Goal: Ask a question: Seek information or help from site administrators or community

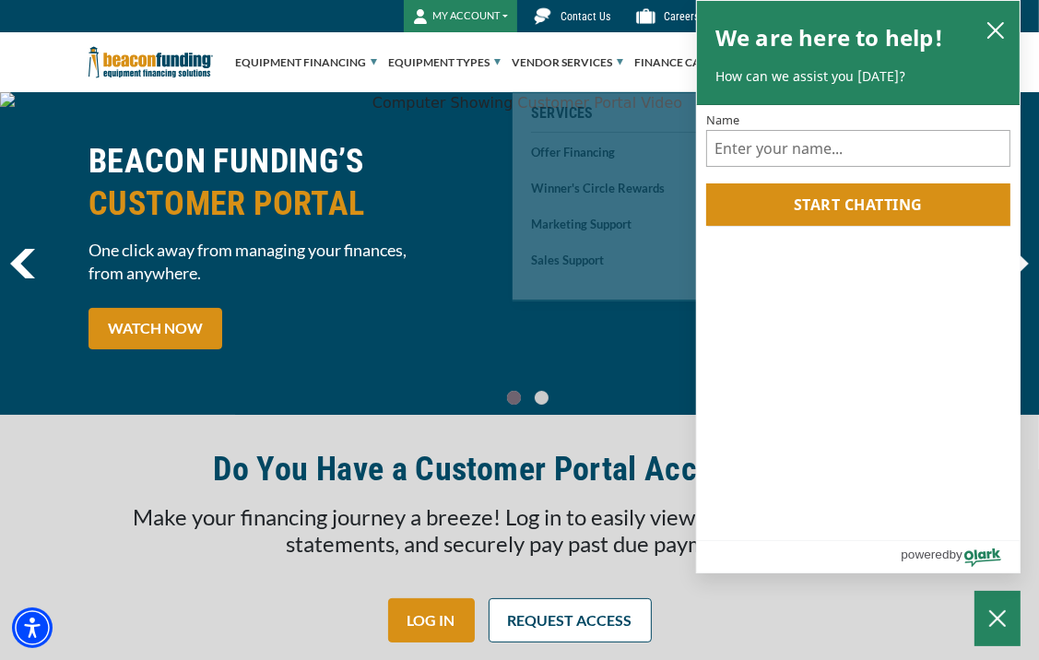
click at [590, 16] on span "Contact Us" at bounding box center [587, 16] width 50 height 13
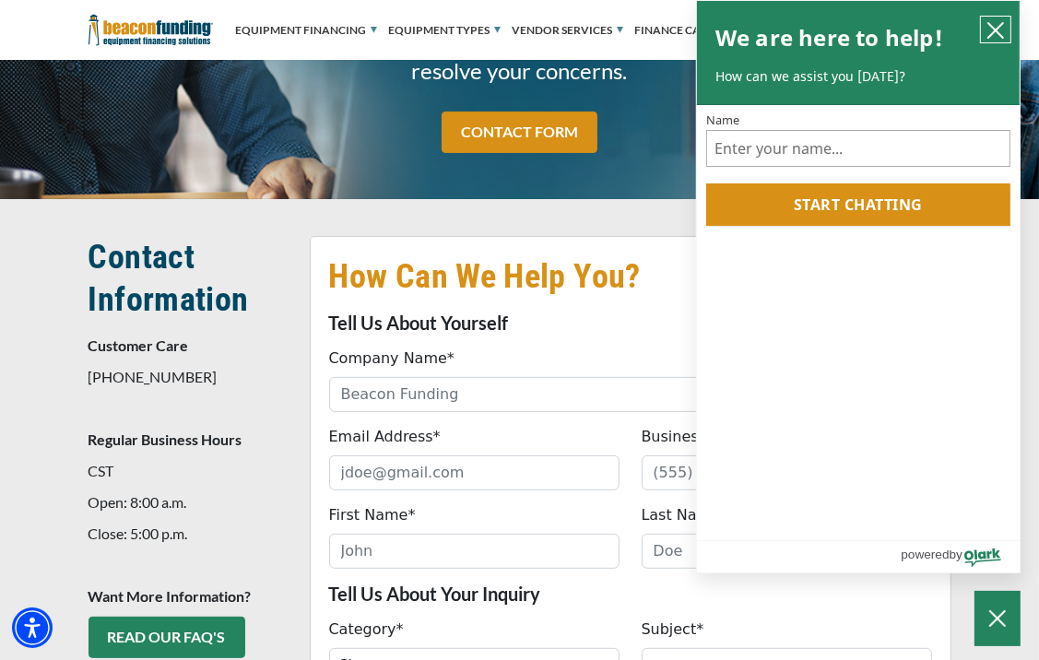
scroll to position [399, 0]
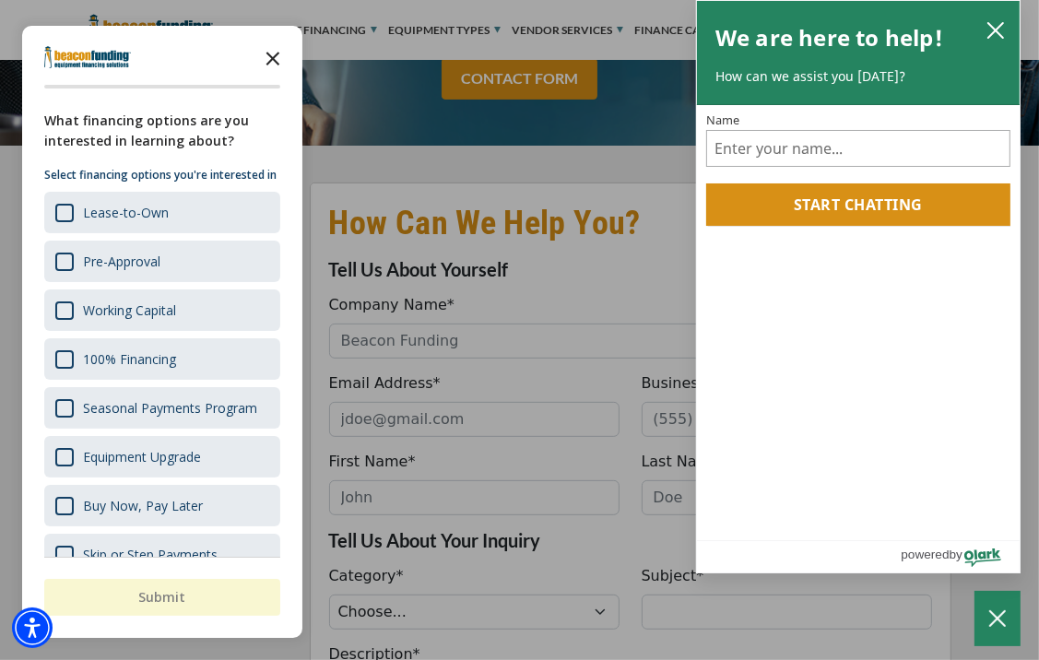
click at [279, 59] on icon "Close the survey" at bounding box center [273, 57] width 37 height 37
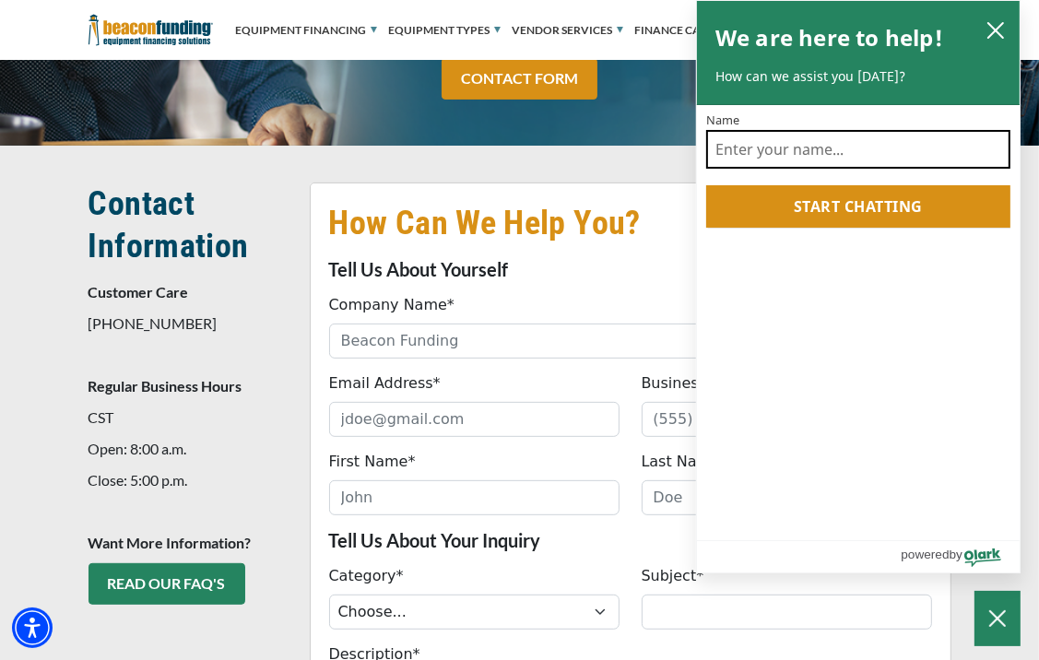
click at [796, 148] on input "Name" at bounding box center [858, 149] width 304 height 39
type input "ISABEL VALCARCE"
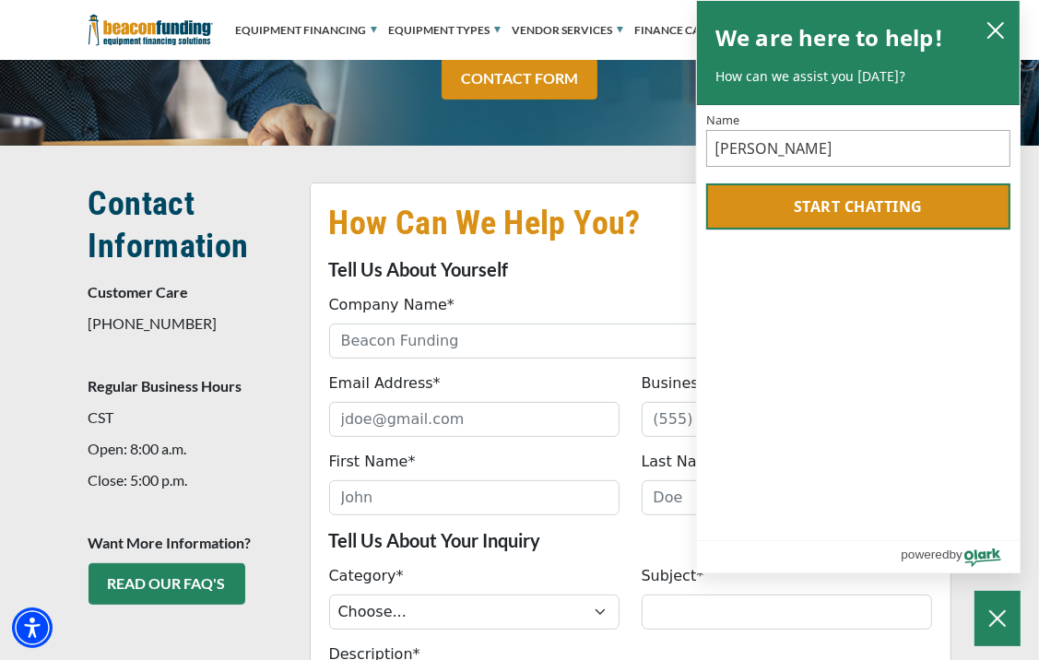
click at [830, 207] on button "Start chatting" at bounding box center [858, 207] width 304 height 46
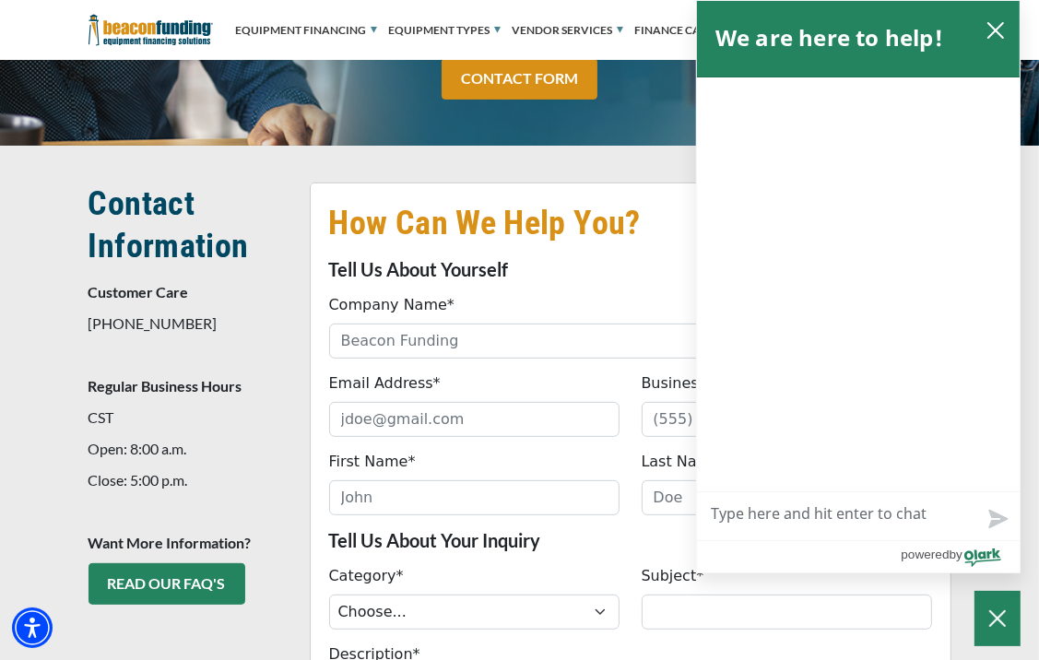
click at [745, 516] on textarea "Live Chat Now" at bounding box center [858, 516] width 323 height 48
type textarea "I"
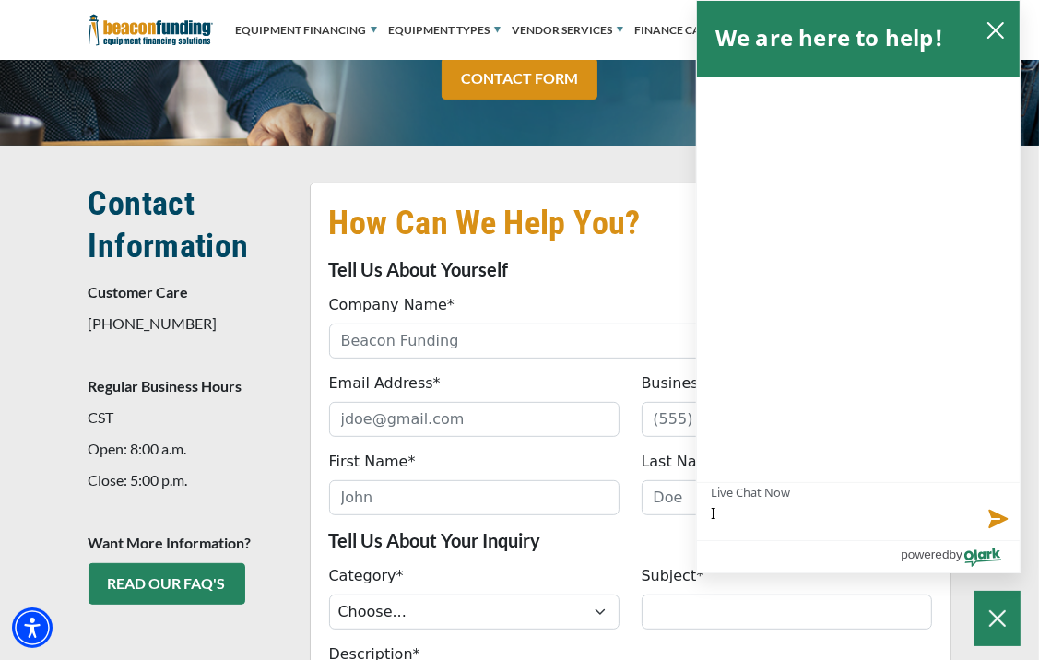
type textarea "I N"
type textarea "I NE"
type textarea "I NEE"
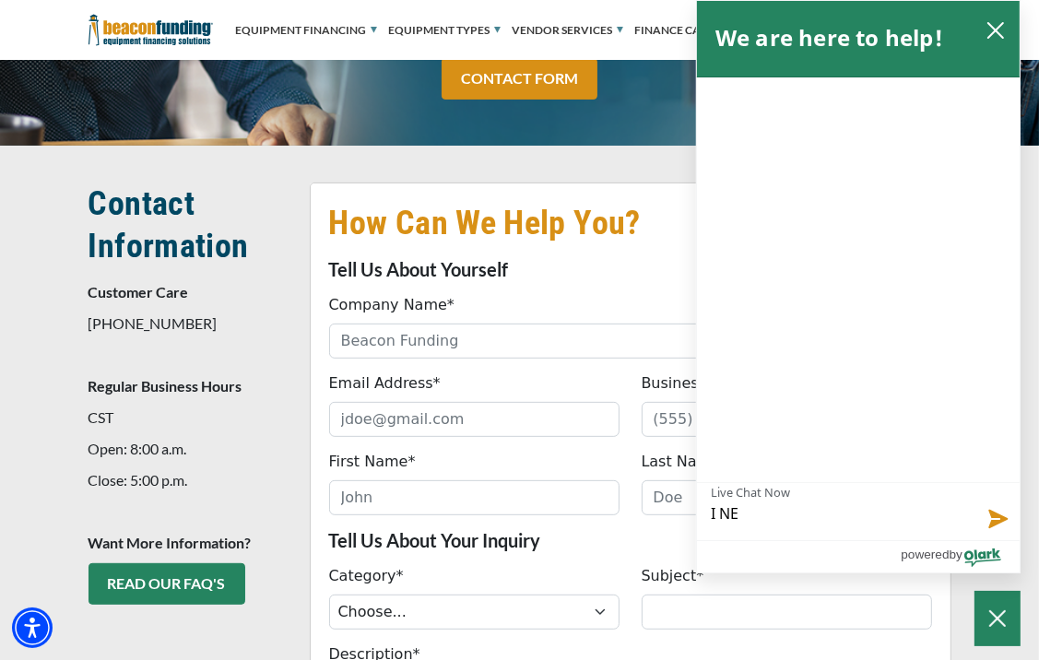
type textarea "I NEE"
type textarea "I NEED"
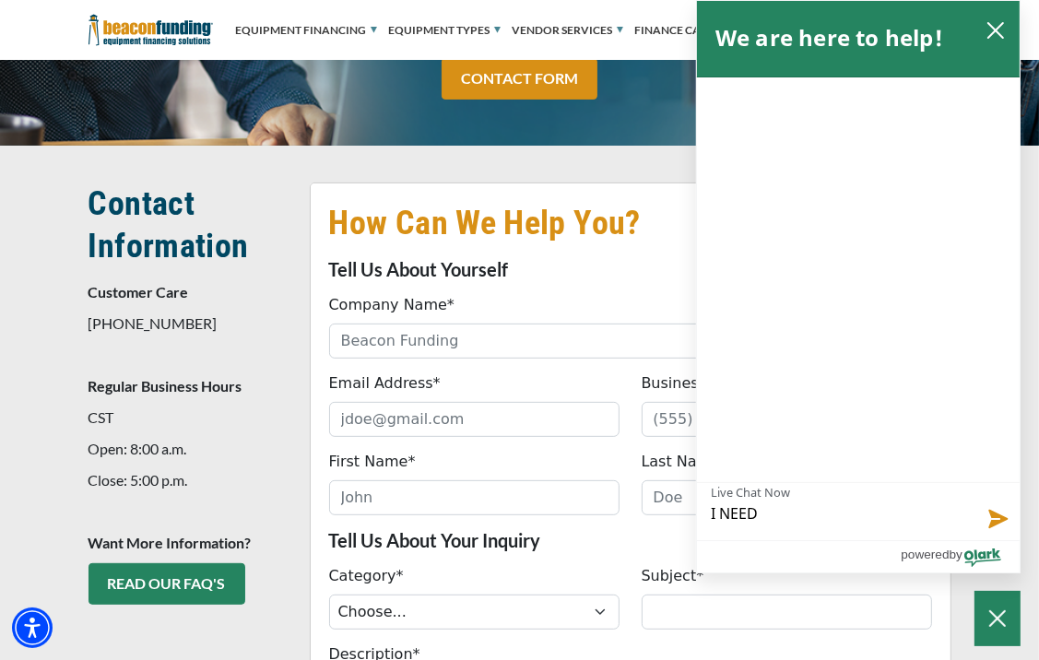
type textarea "I NEED T"
type textarea "I NEED TO"
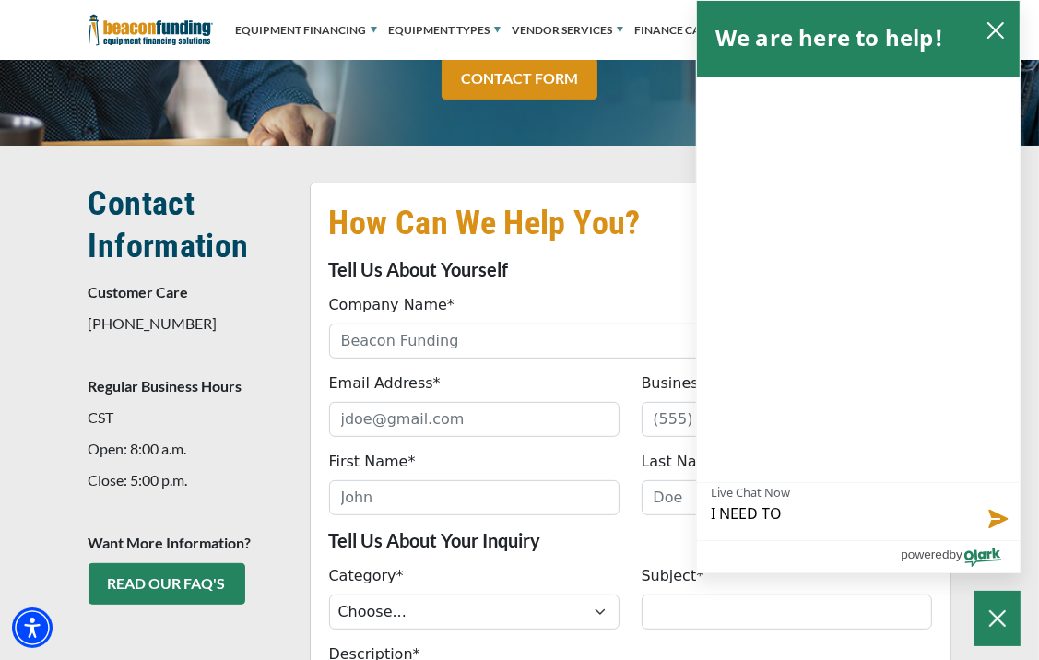
type textarea "I NEED TO"
type textarea "I NEED TO B"
type textarea "I NEED TO"
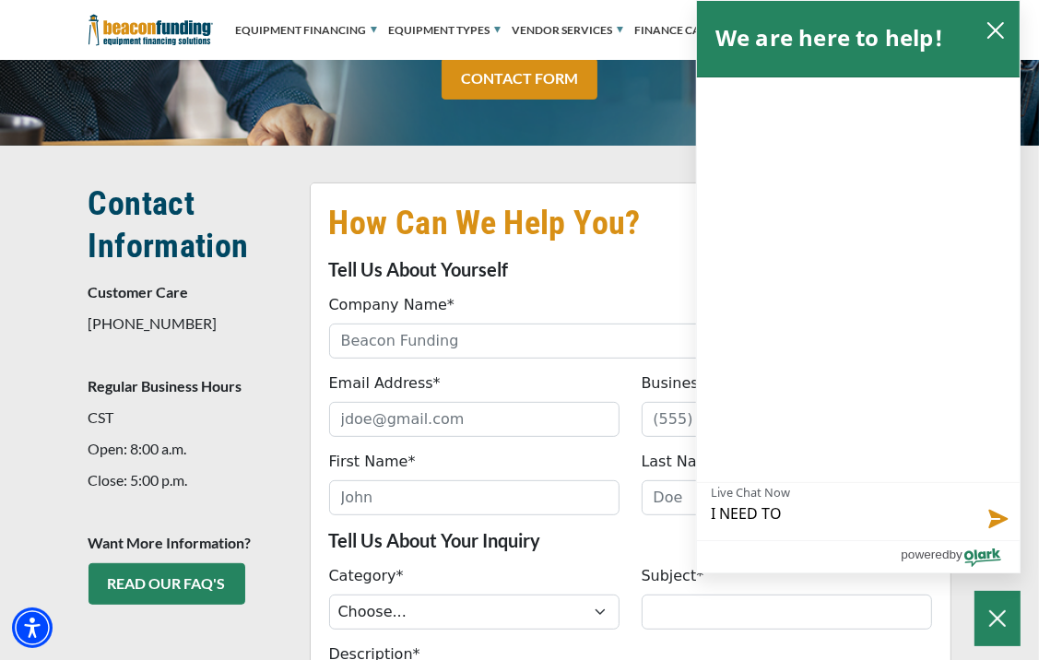
type textarea "I NEED TO G"
type textarea "I NEED TO GE"
type textarea "I NEED TO GET"
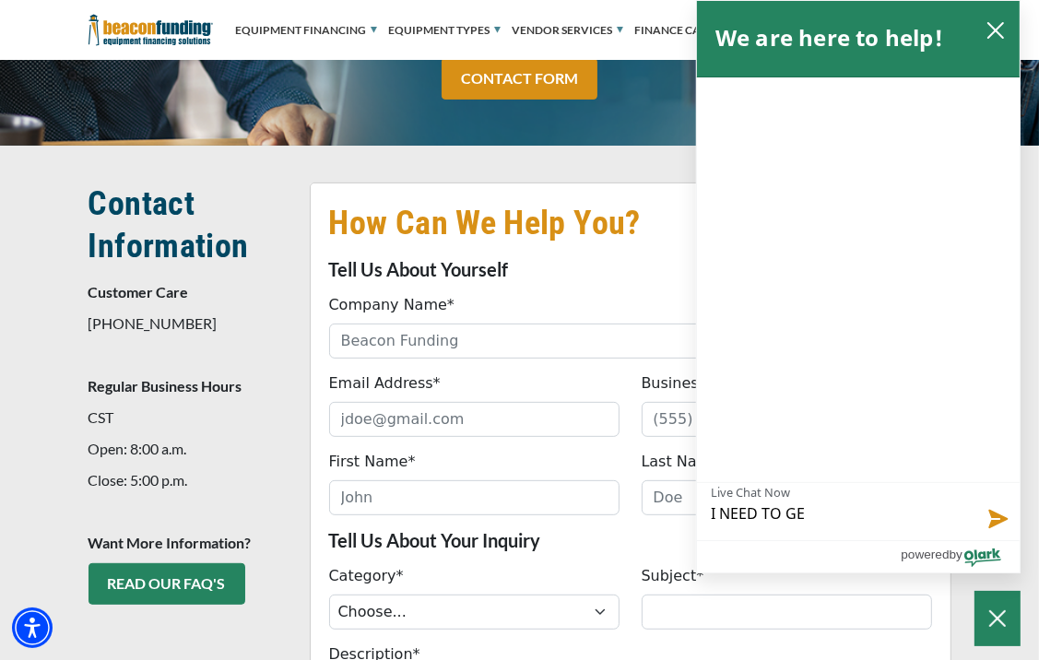
type textarea "I NEED TO GET"
type textarea "I NEED TO GET A"
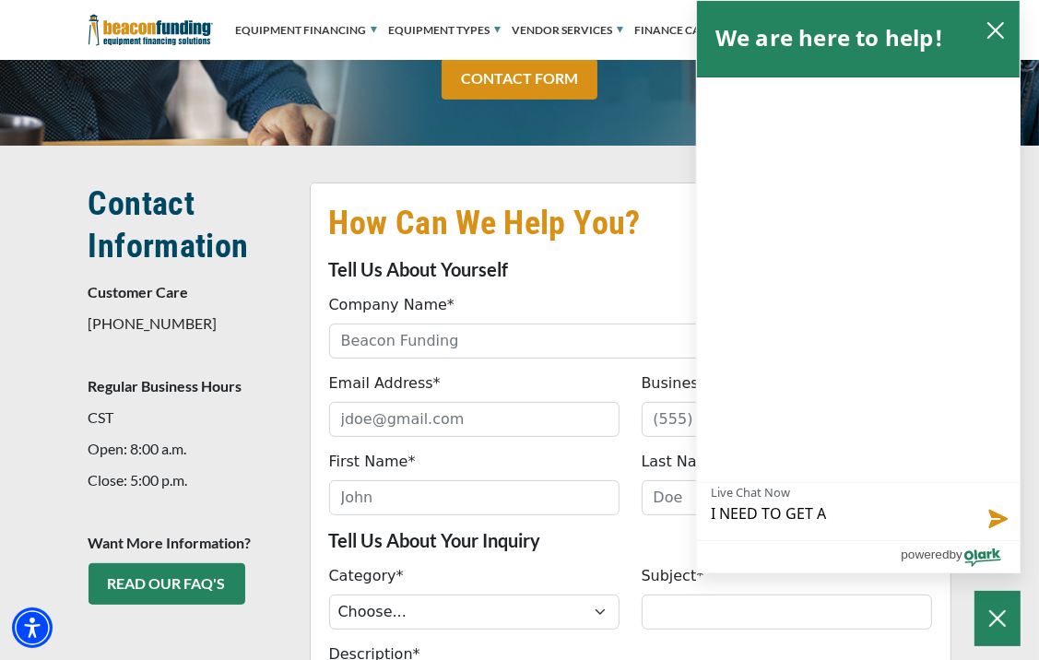
type textarea "I NEED TO GET A"
type textarea "I NEED TO GET A D"
type textarea "I NEED TO GET A DA"
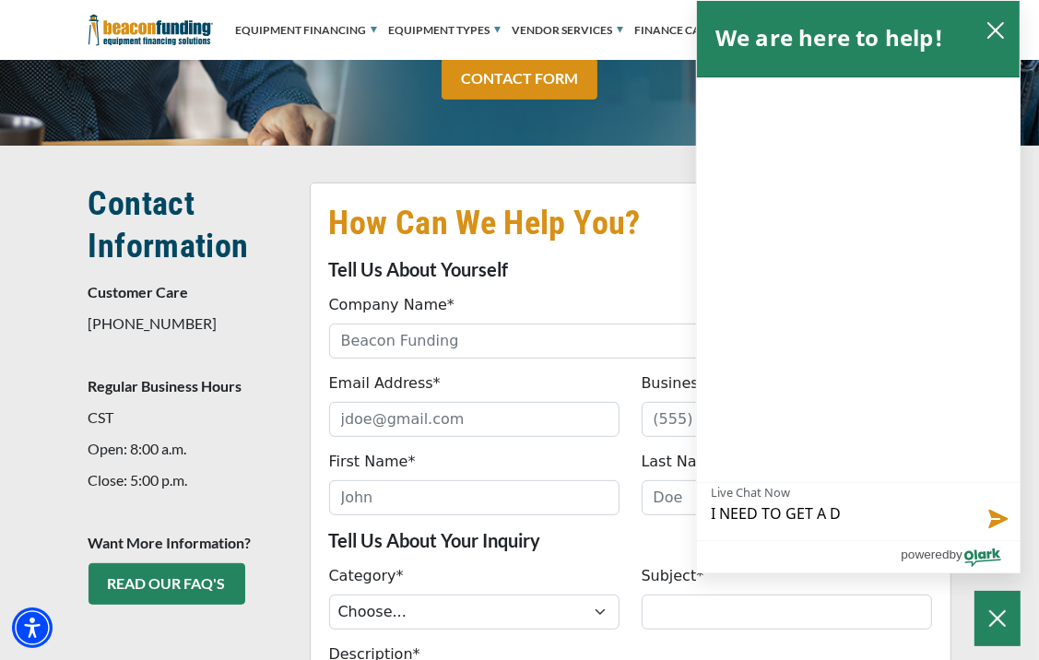
type textarea "I NEED TO GET A DA"
type textarea "I NEED TO GET A D"
type textarea "I NEED TO GET A DE"
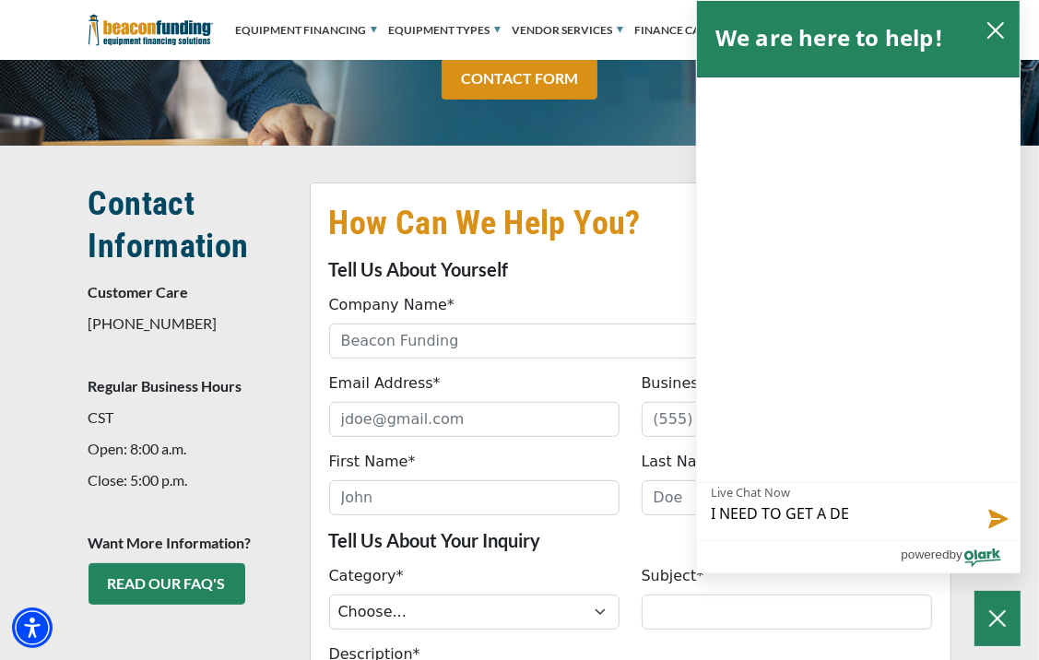
type textarea "I NEED TO GET A DEA"
type textarea "I NEED TO GET A DEAL"
type textarea "I NEED TO GET A DEALE"
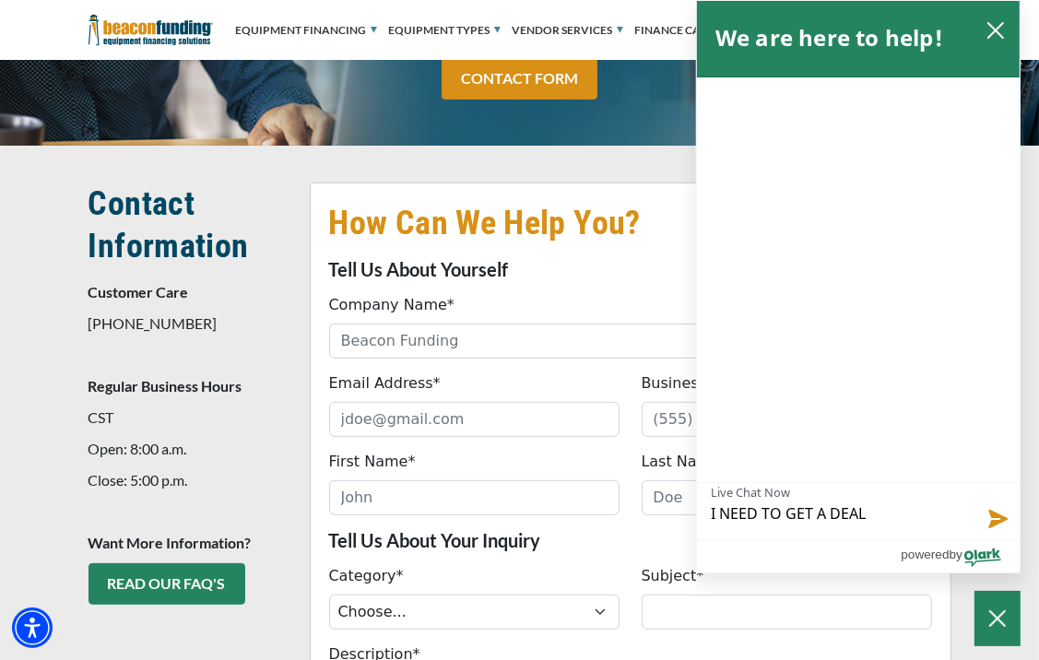
type textarea "I NEED TO GET A DEALE"
type textarea "I NEED TO GET A DEALER"
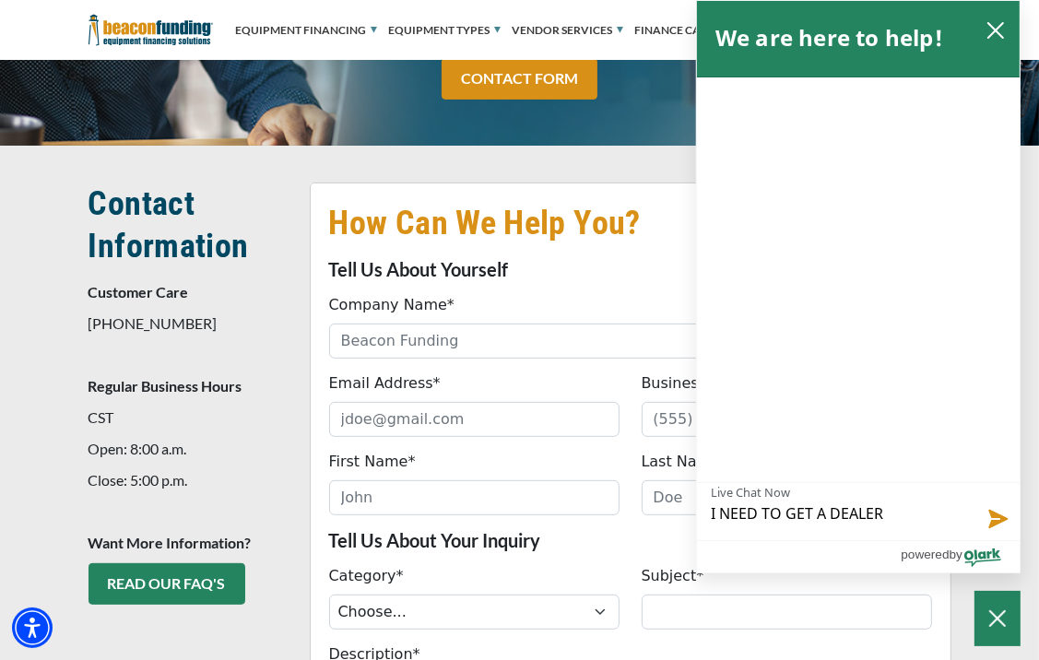
type textarea "I NEED TO GET A DEALER P"
type textarea "I NEED TO GET A DEALER PA"
type textarea "I NEED TO GET A DEALER PAY"
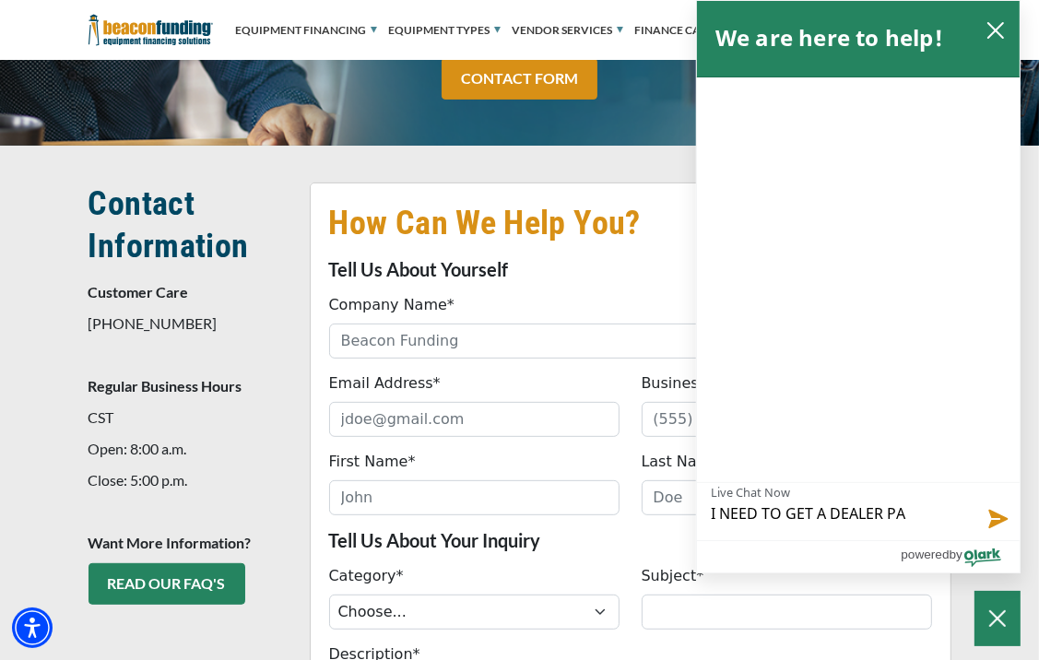
type textarea "I NEED TO GET A DEALER PAY"
type textarea "I NEED TO GET A DEALER PAYO"
type textarea "I NEED TO GET A DEALER PAYOF"
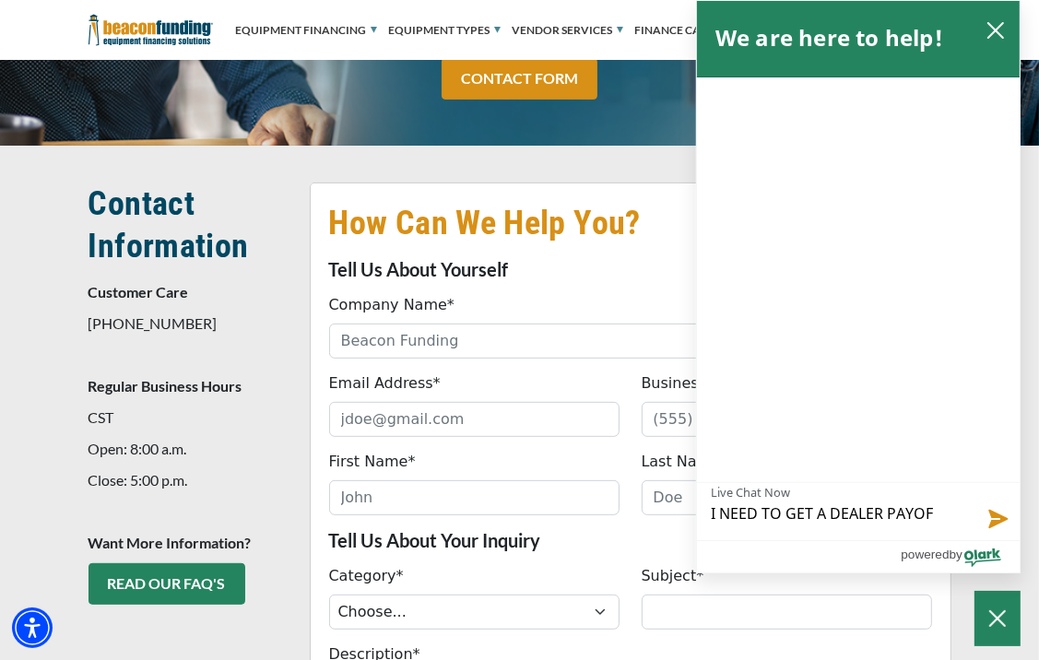
type textarea "I NEED TO GET A DEALER PAYOFF"
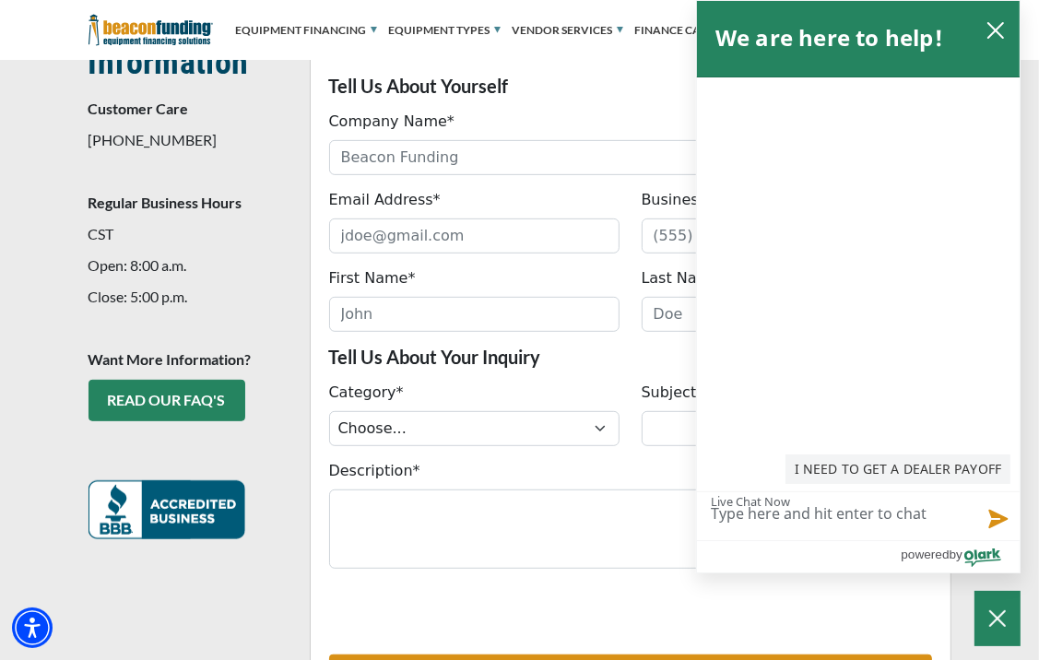
scroll to position [584, 0]
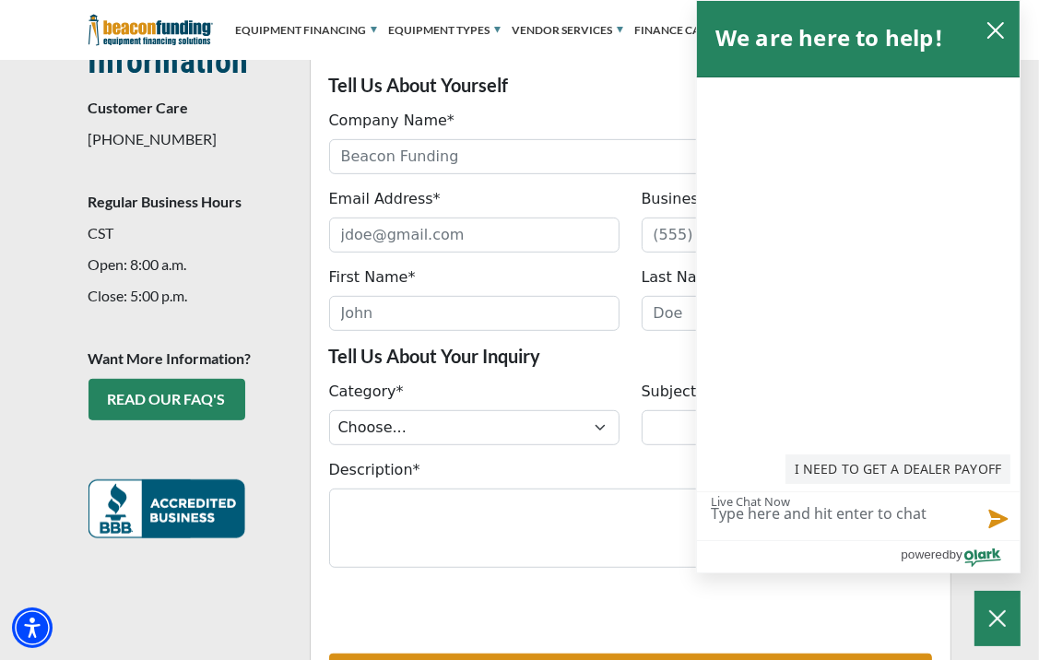
click at [742, 511] on textarea "Live Chat Now" at bounding box center [858, 516] width 323 height 48
type textarea "H"
type textarea "HO"
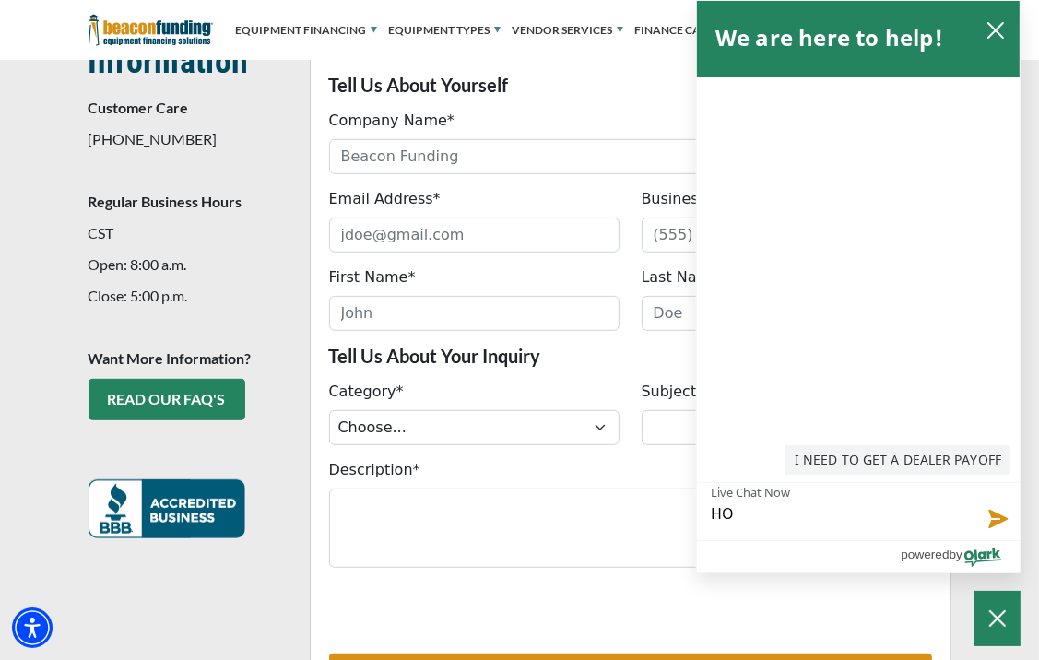
type textarea "HOW"
type textarea "HOW T"
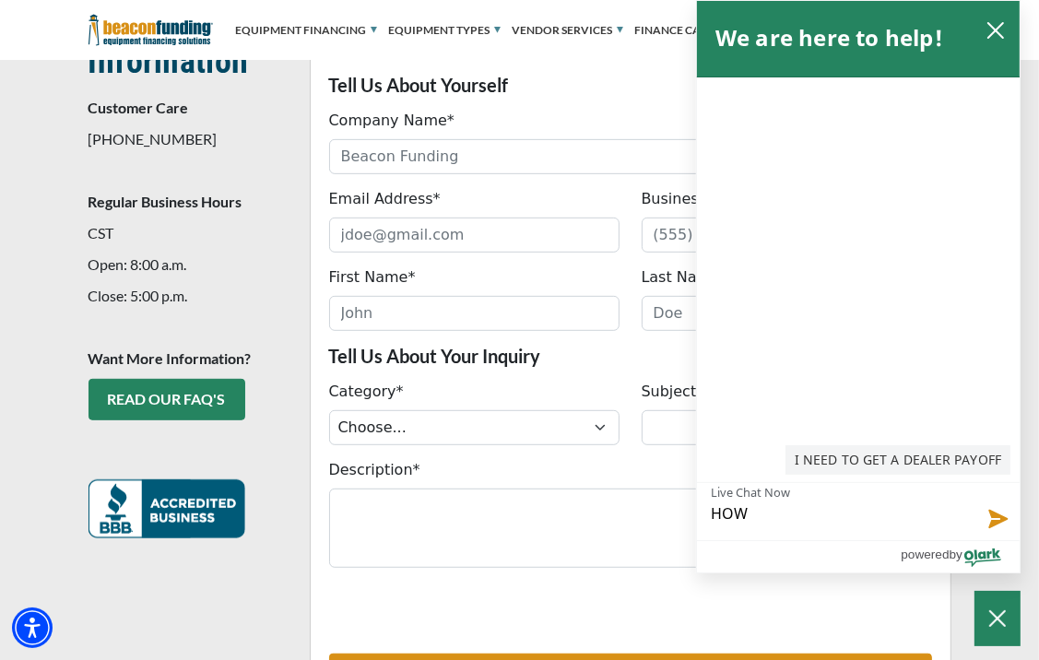
type textarea "HOW T"
type textarea "HOW TO"
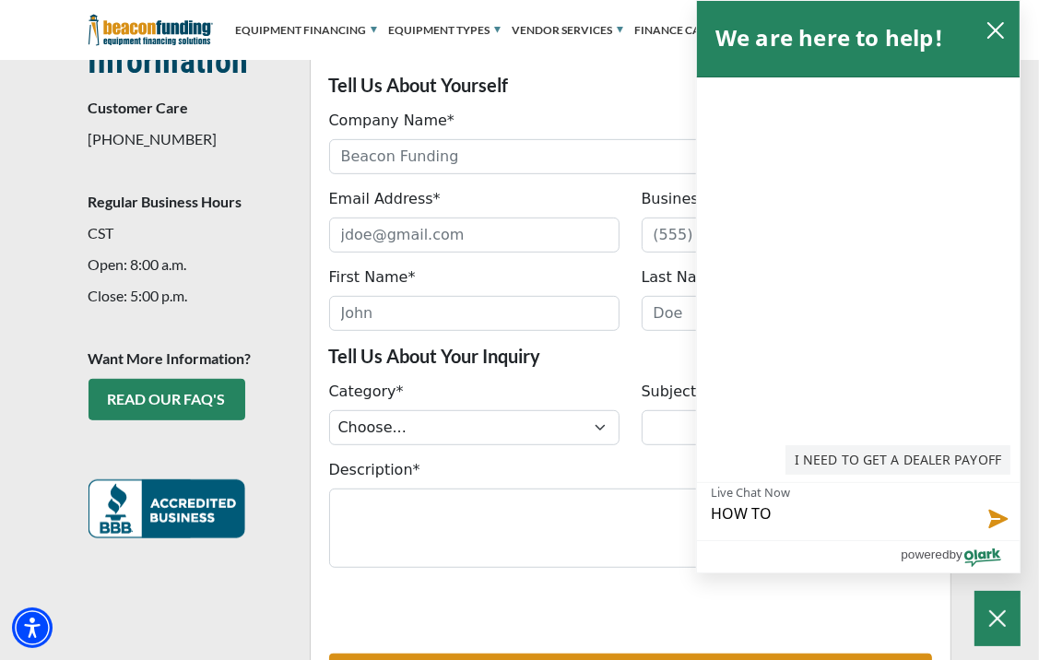
type textarea "HOW TO G"
type textarea "HOW TO GE"
type textarea "HOW TO GET"
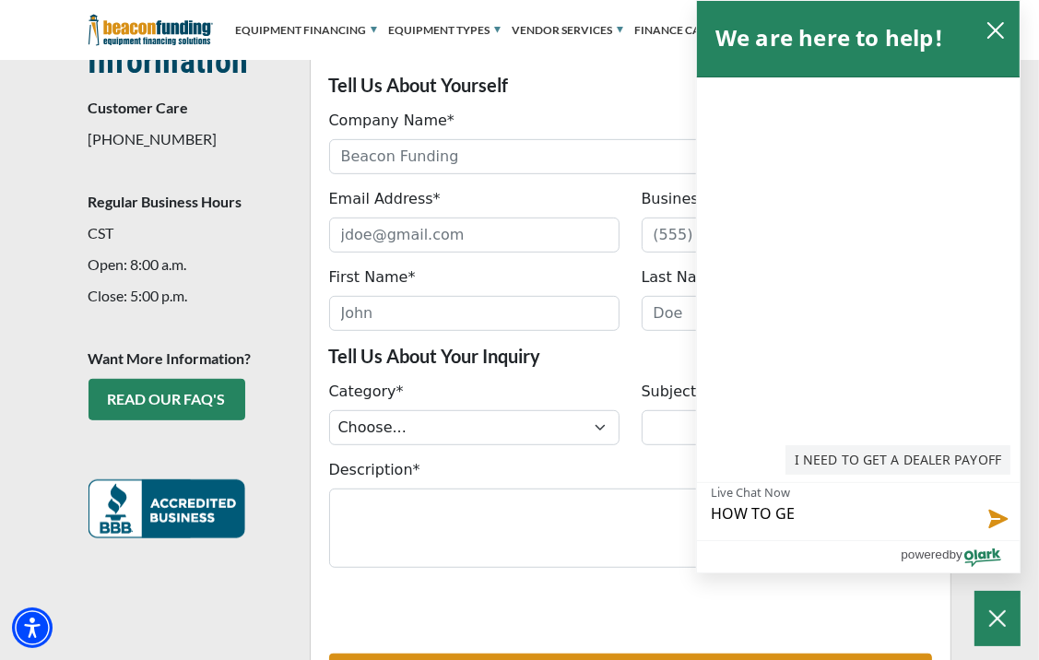
type textarea "HOW TO GET"
type textarea "HOW TO GET A"
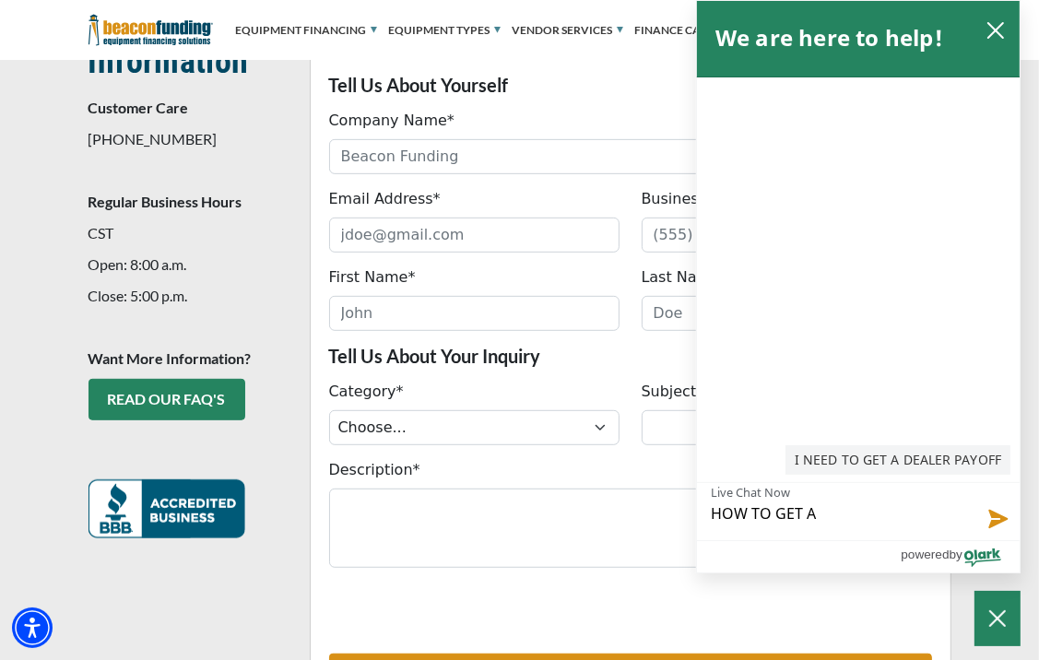
type textarea "HOW TO GET A"
type textarea "HOW TO GET A D"
type textarea "HOW TO GET A DE"
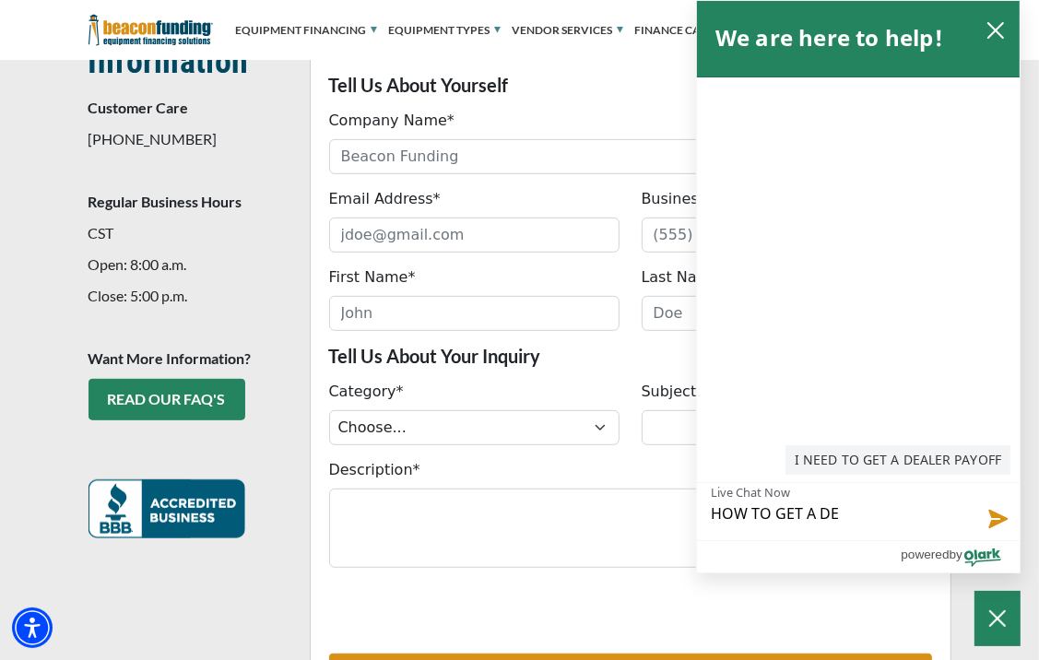
type textarea "HOW TO GET A DEA"
type textarea "HOW TO GET A DEAL"
type textarea "HOW TO GET A DEALE"
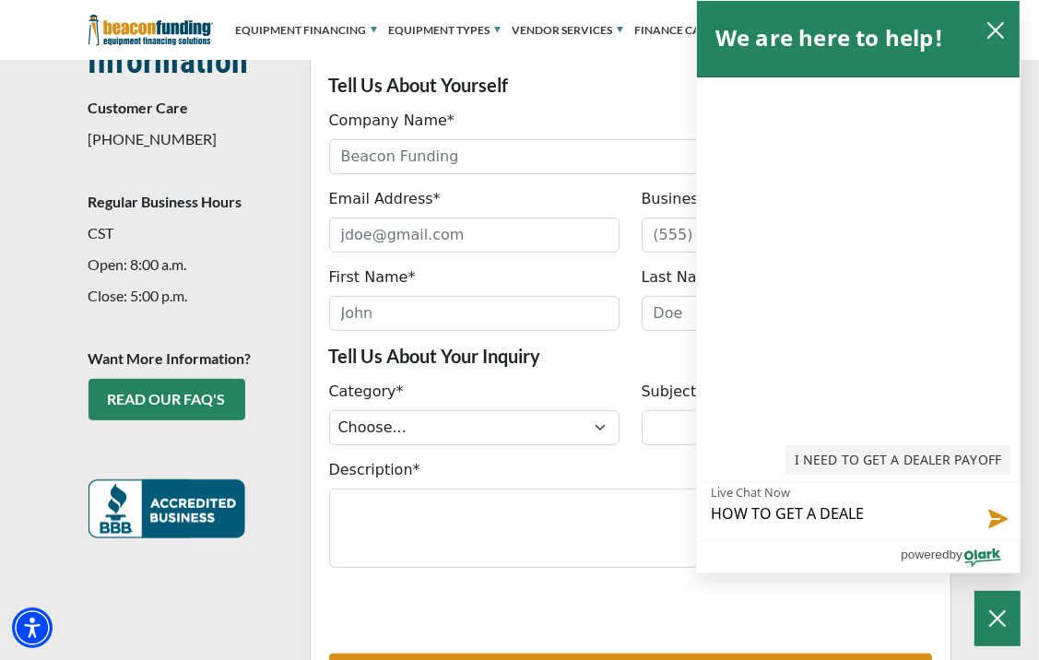
type textarea "HOW TO GET A DEALER"
type textarea "HOW TO GET A DEALER P"
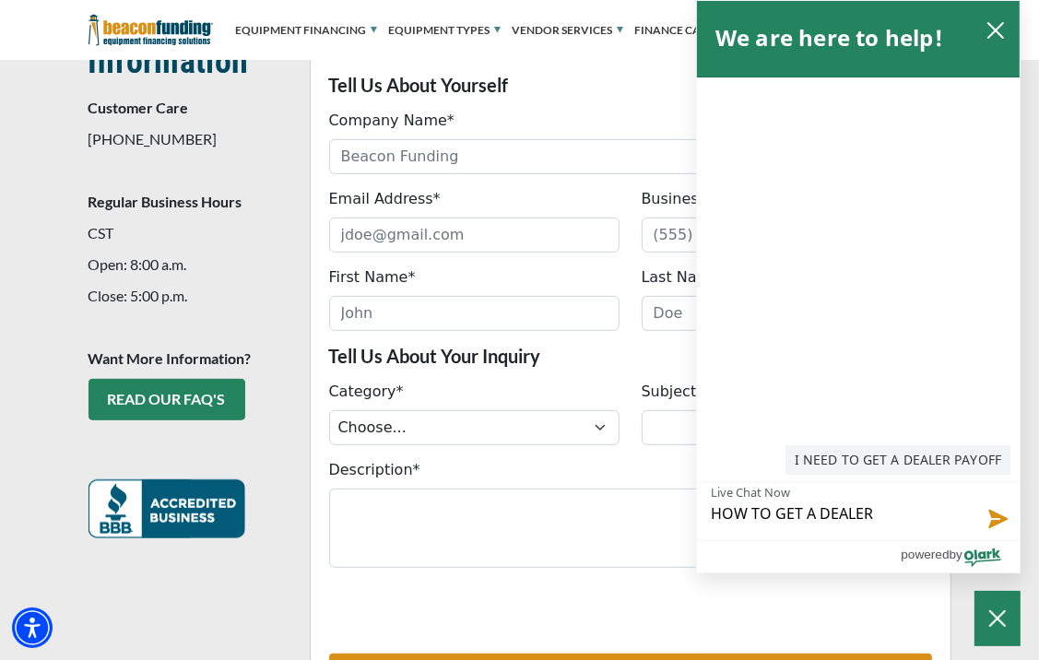
type textarea "HOW TO GET A DEALER P"
type textarea "HOW TO GET A DEALER PA"
type textarea "HOW TO GET A DEALER PAY"
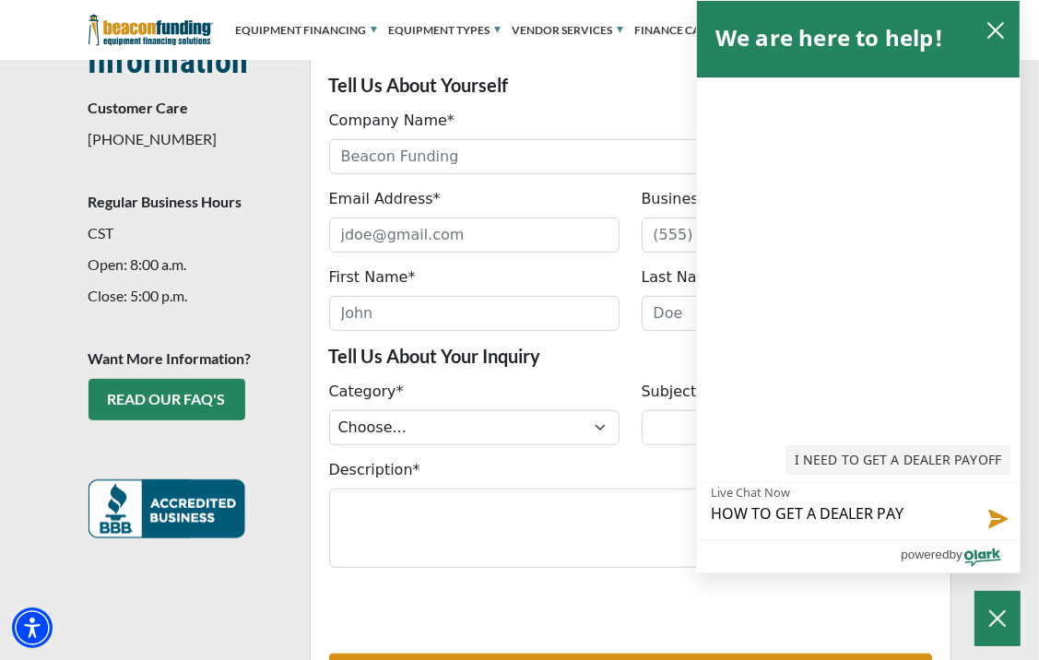
type textarea "HOW TO GET A DEALER PAYO"
type textarea "HOW TO GET A DEALER PAYOF"
type textarea "HOW TO GET A DEALER PAYOFF"
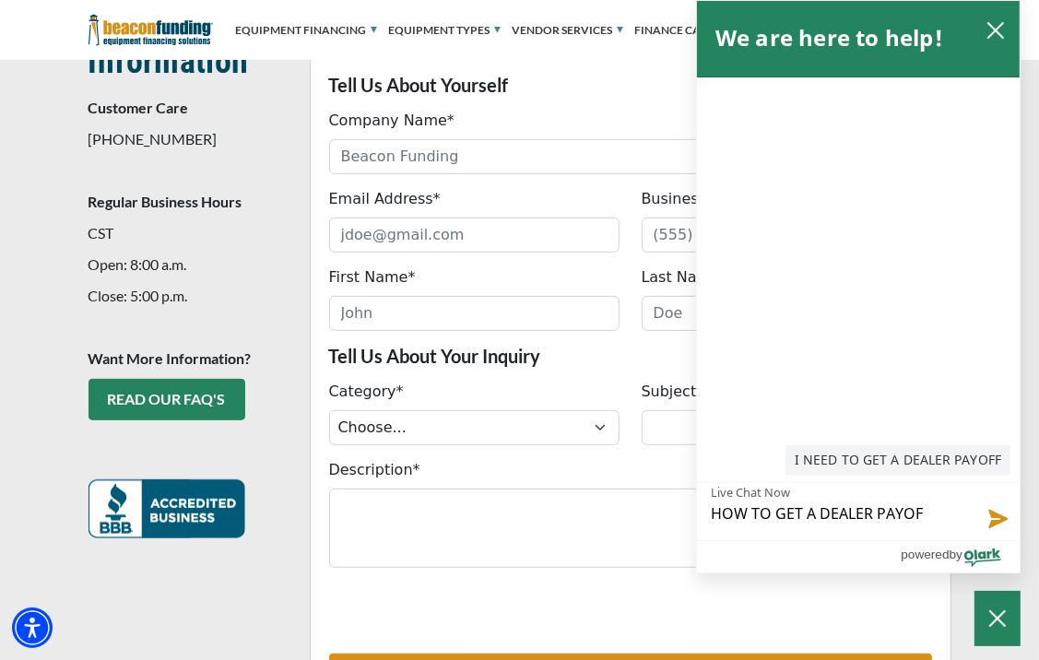
type textarea "HOW TO GET A DEALER PAYOFF"
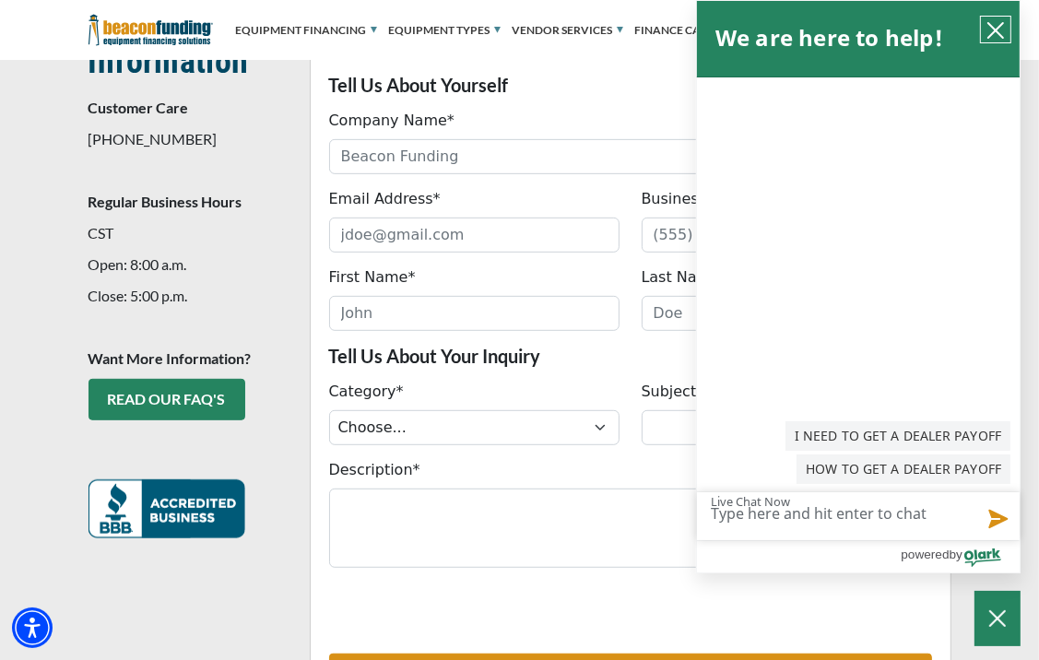
click at [992, 26] on icon "close chatbox" at bounding box center [996, 30] width 15 height 15
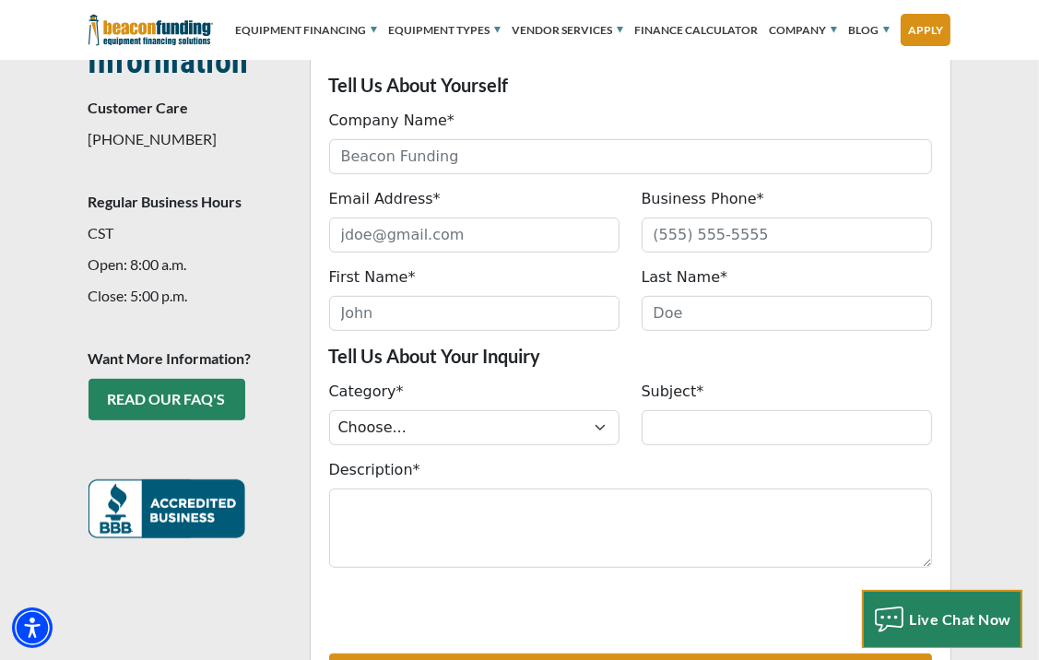
click at [927, 620] on span "Live Chat Now" at bounding box center [961, 620] width 102 height 18
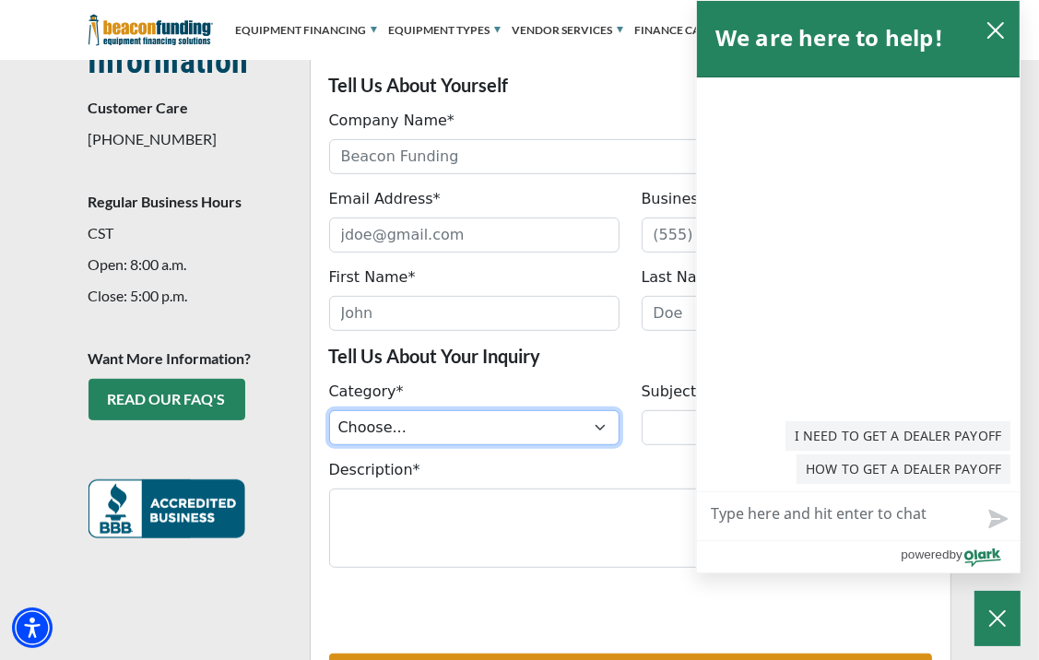
click at [600, 428] on select "Choose... ACH Change Request Balance Billing Contract Change Inquiry Customer P…" at bounding box center [474, 427] width 290 height 35
click at [605, 422] on select "Choose... ACH Change Request Balance Billing Contract Change Inquiry Customer P…" at bounding box center [474, 427] width 290 height 35
select select "cbf1772f-d88b-ef11-ac21-6045bdef9a4b"
click at [329, 410] on select "Choose... ACH Change Request Balance Billing Contract Change Inquiry Customer P…" at bounding box center [474, 427] width 290 height 35
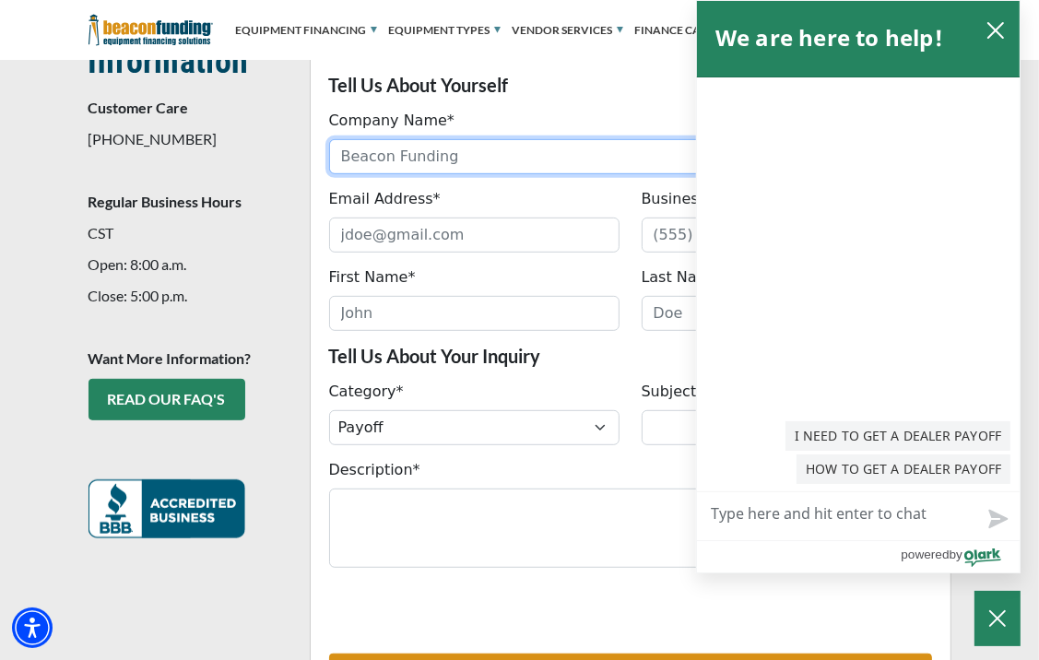
click at [373, 151] on input "Company Name*" at bounding box center [630, 156] width 603 height 35
type input "ISABEL VALCARCE"
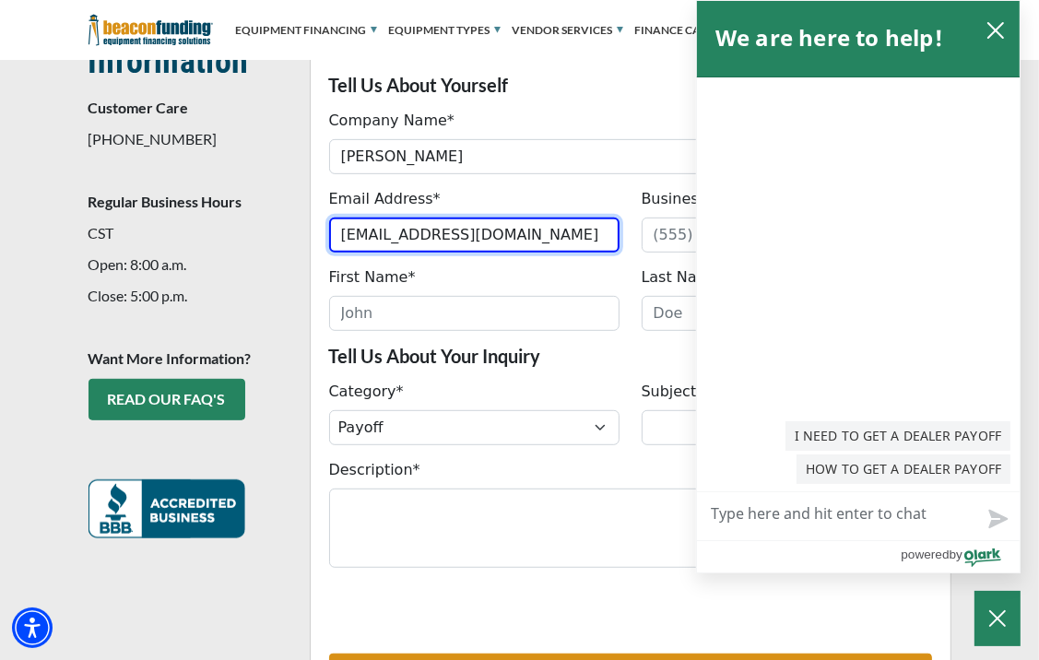
type input "IVALCARCE@TRUCKMAX.COM"
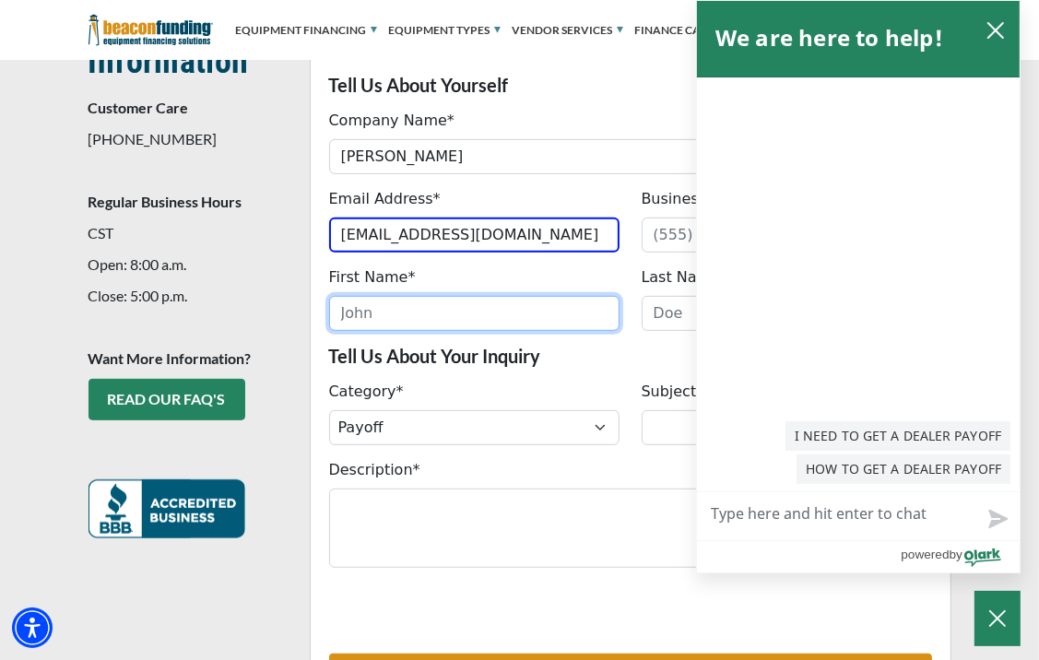
click at [396, 314] on input "First Name*" at bounding box center [474, 313] width 290 height 35
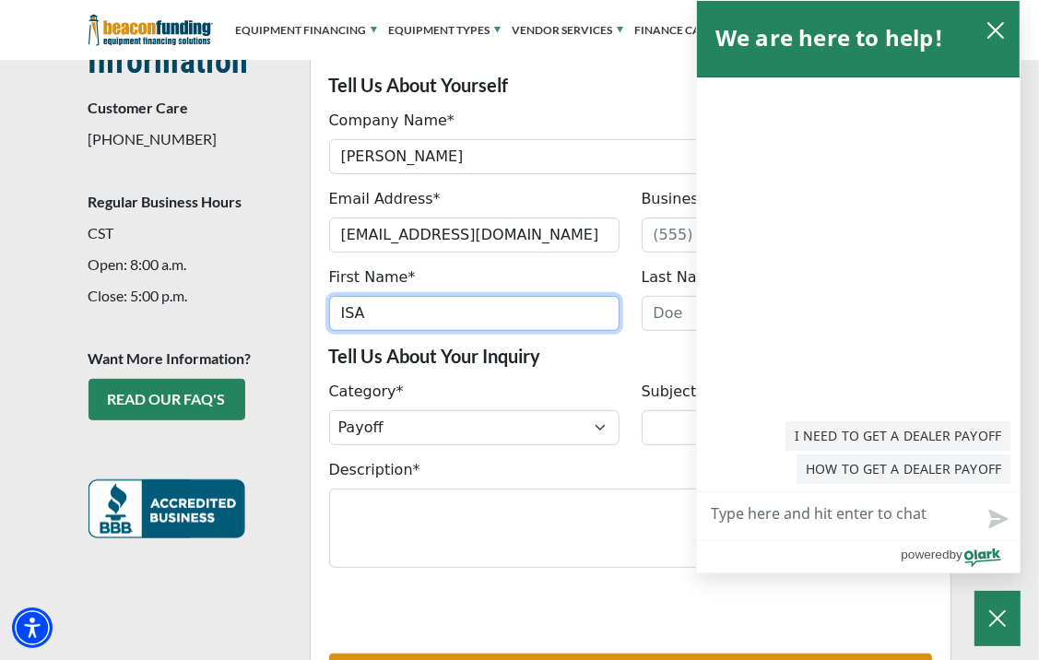
type input "ISA"
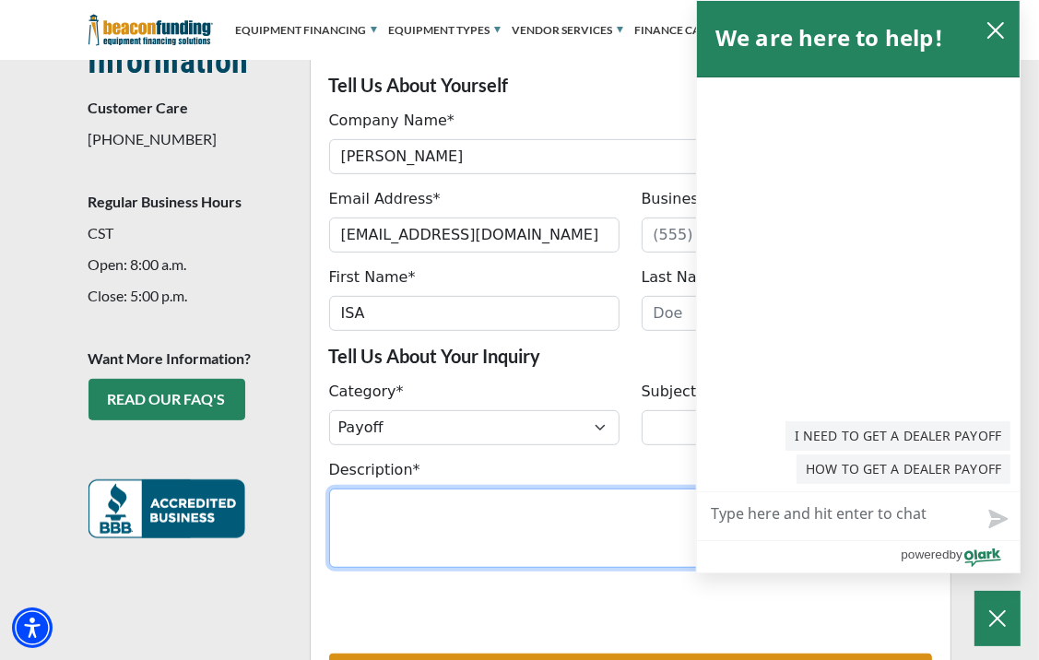
click at [392, 501] on textarea "Description*" at bounding box center [630, 528] width 603 height 79
type textarea "HOW CAN I GET A DEALER PAYOFF?"
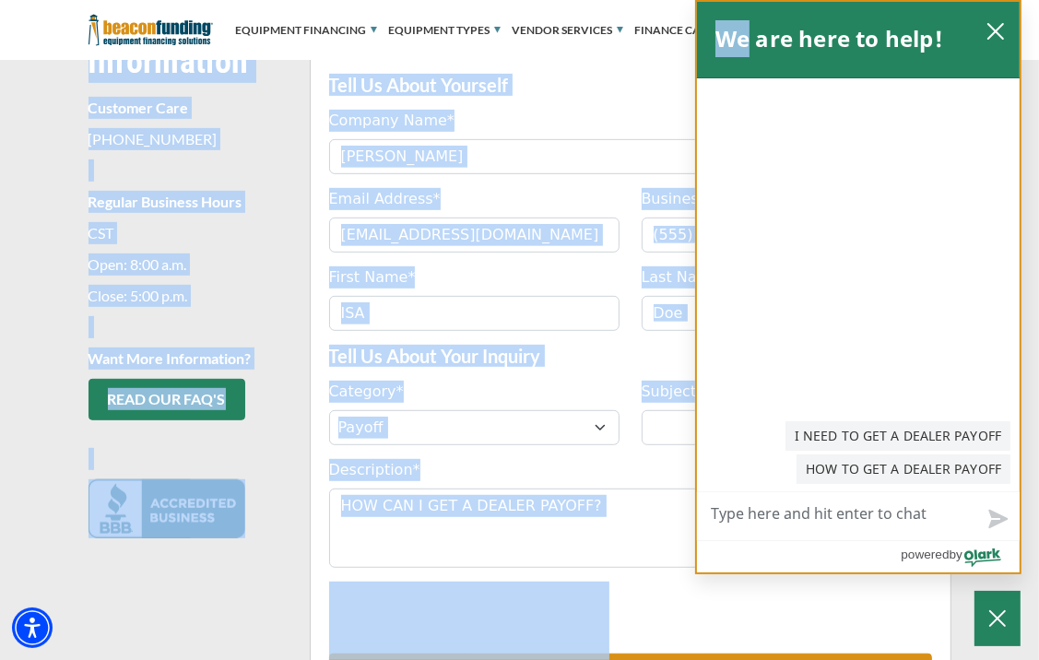
drag, startPoint x: 752, startPoint y: 22, endPoint x: 1155, endPoint y: 33, distance: 403.2
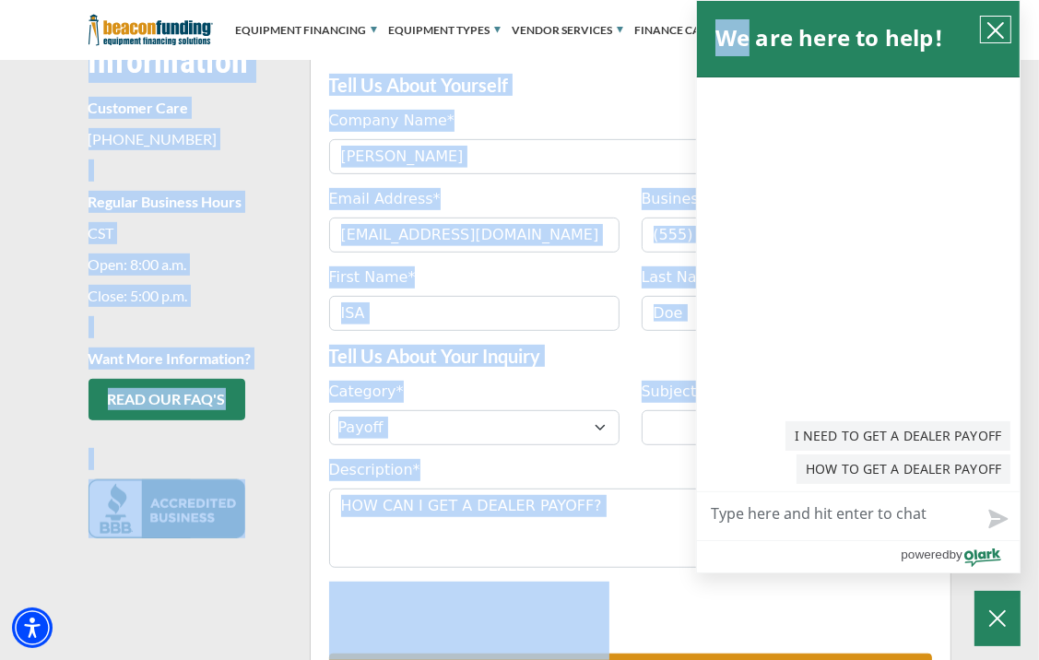
click at [994, 29] on icon "close chatbox" at bounding box center [996, 30] width 15 height 15
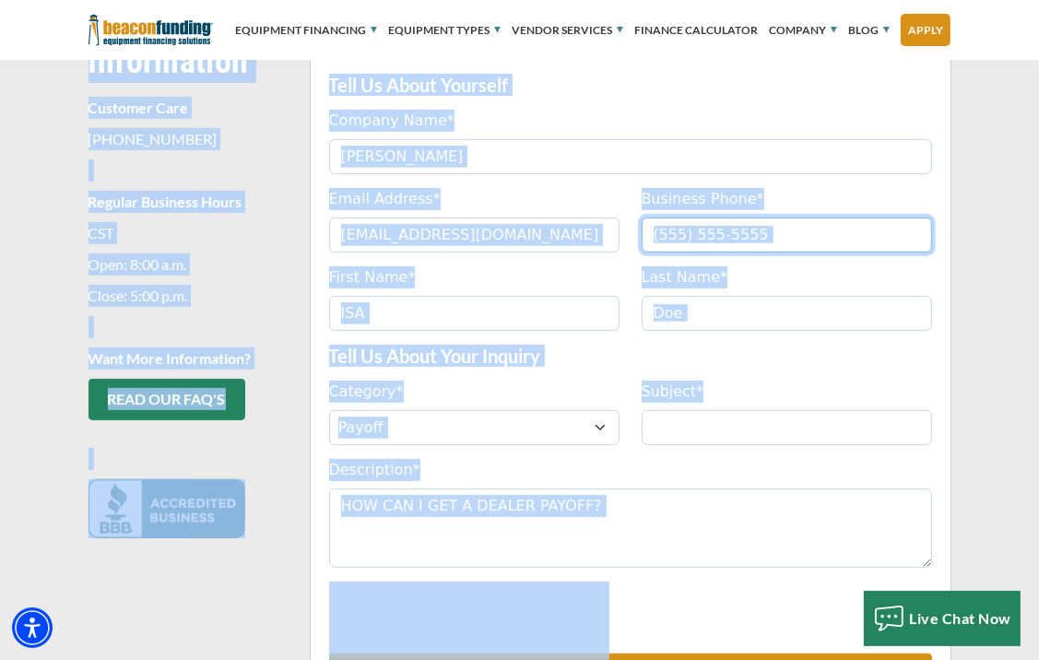
click at [770, 221] on input "Business Phone*" at bounding box center [787, 235] width 290 height 35
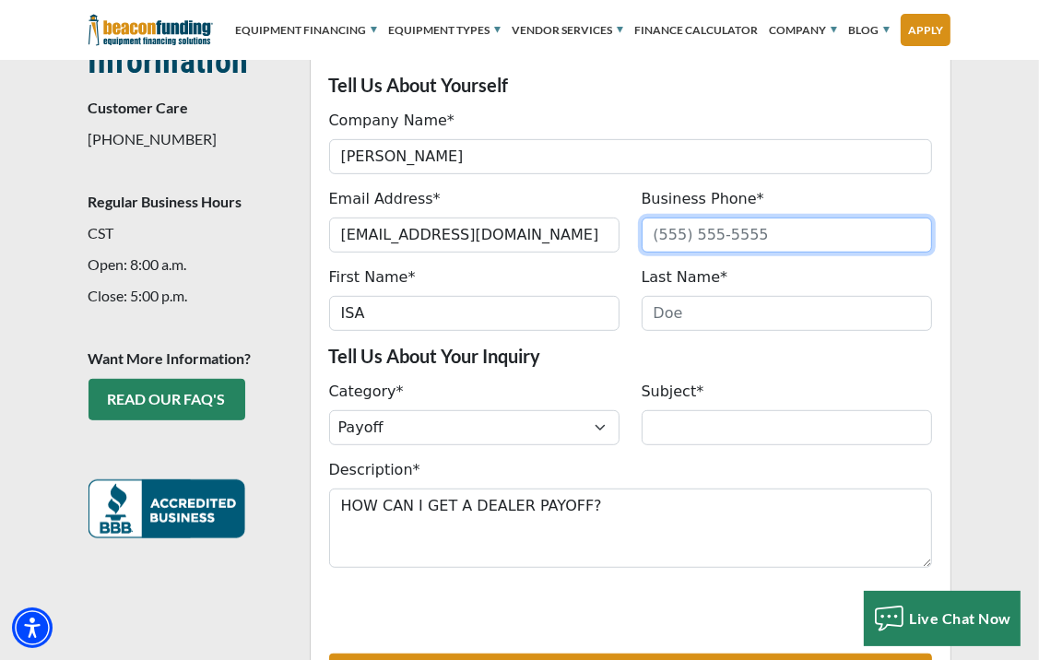
drag, startPoint x: 762, startPoint y: 231, endPoint x: 545, endPoint y: 235, distance: 216.8
click at [545, 235] on div "Email Address* IVALCARCE@TRUCKMAX.COM Please provide a valid email address. Bus…" at bounding box center [630, 220] width 625 height 65
drag, startPoint x: 652, startPoint y: 234, endPoint x: 597, endPoint y: 235, distance: 55.3
click at [597, 235] on div "Email Address* IVALCARCE@TRUCKMAX.COM Please provide a valid email address. Bus…" at bounding box center [630, 220] width 625 height 65
type input "(305) 777-9000"
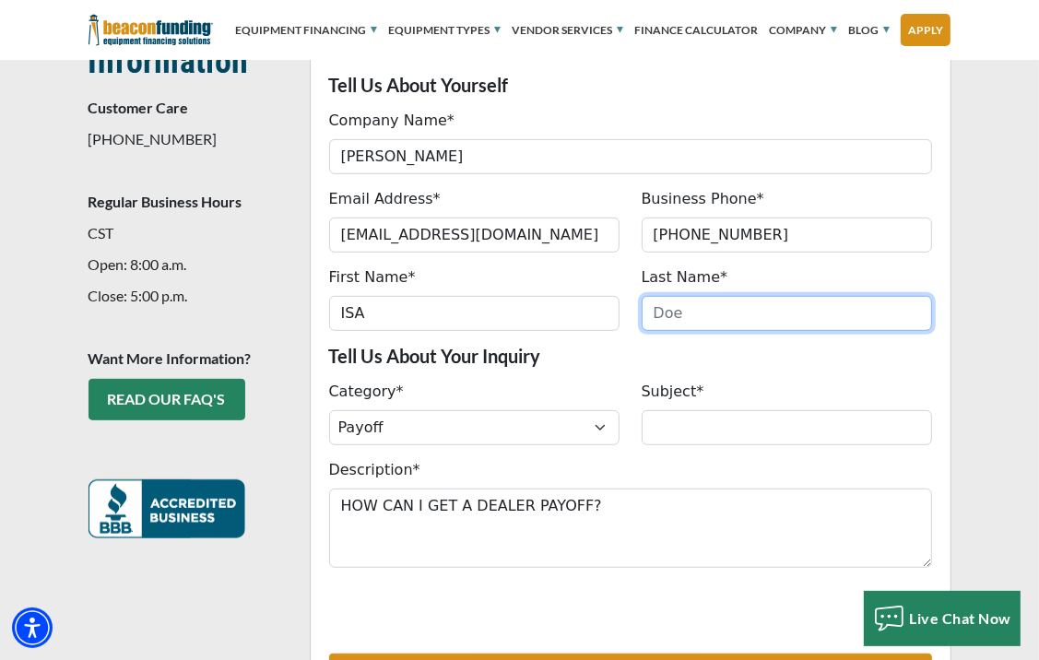
click at [729, 308] on input "Last Name*" at bounding box center [787, 313] width 290 height 35
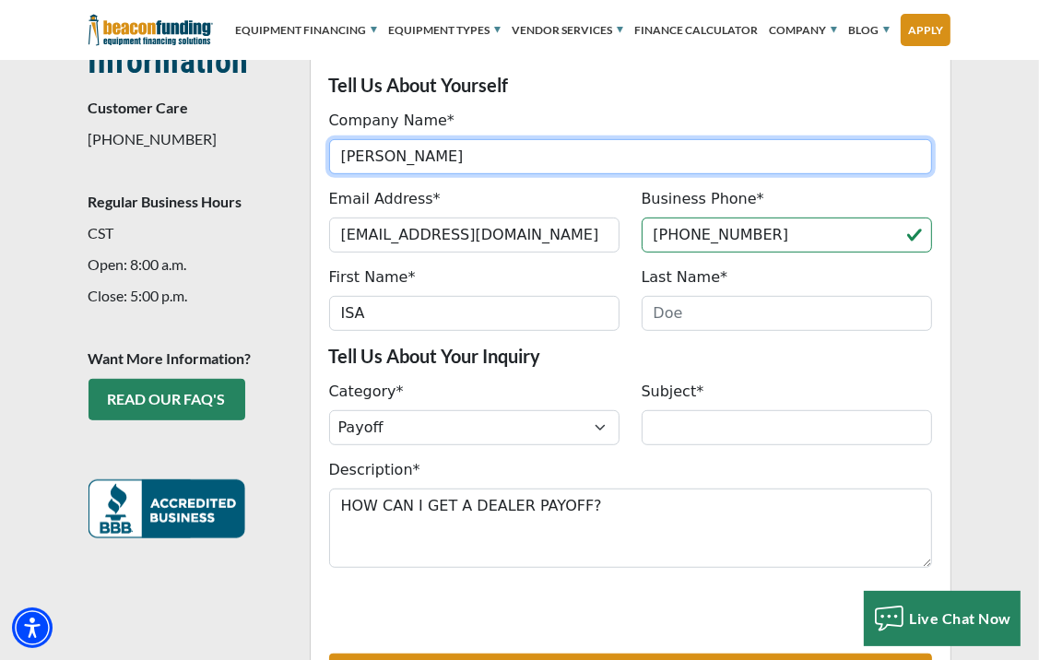
drag, startPoint x: 433, startPoint y: 154, endPoint x: 212, endPoint y: 149, distance: 220.5
click at [208, 150] on div "How Can We Help You? Tell Us About Yourself Company Name* ISABEL VALCARCE Pleas…" at bounding box center [519, 404] width 885 height 812
type input "TRUCKMAX INC"
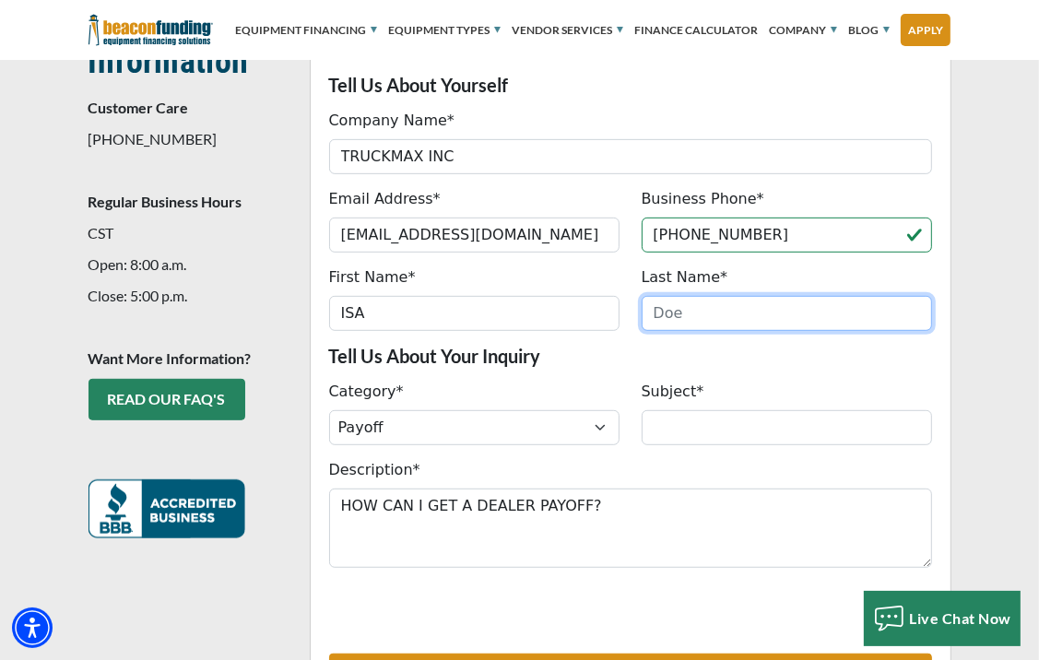
click at [678, 314] on input "Last Name*" at bounding box center [787, 313] width 290 height 35
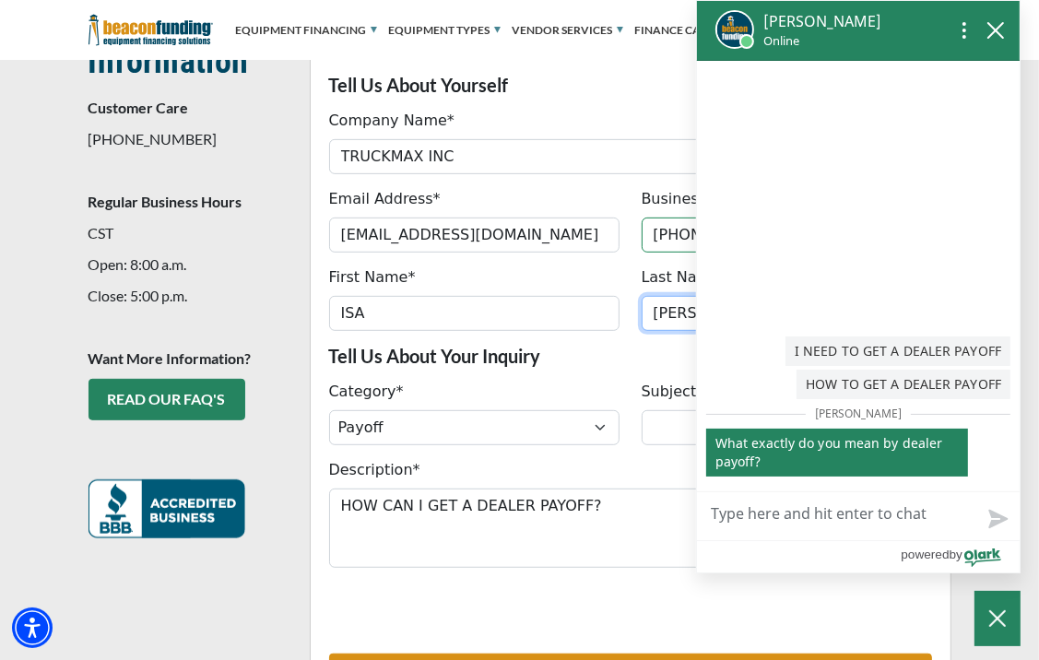
type input "VALCARCE"
click at [812, 513] on textarea "Live Chat Now" at bounding box center [858, 516] width 323 height 48
type textarea "A"
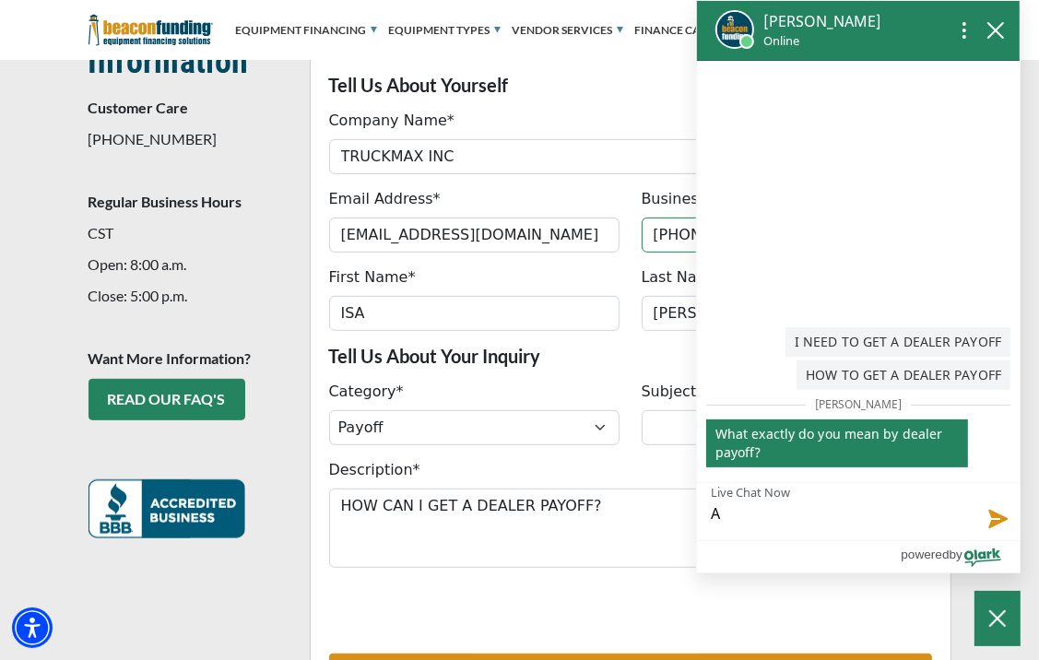
type textarea "A"
type textarea "A c"
type textarea "A cu"
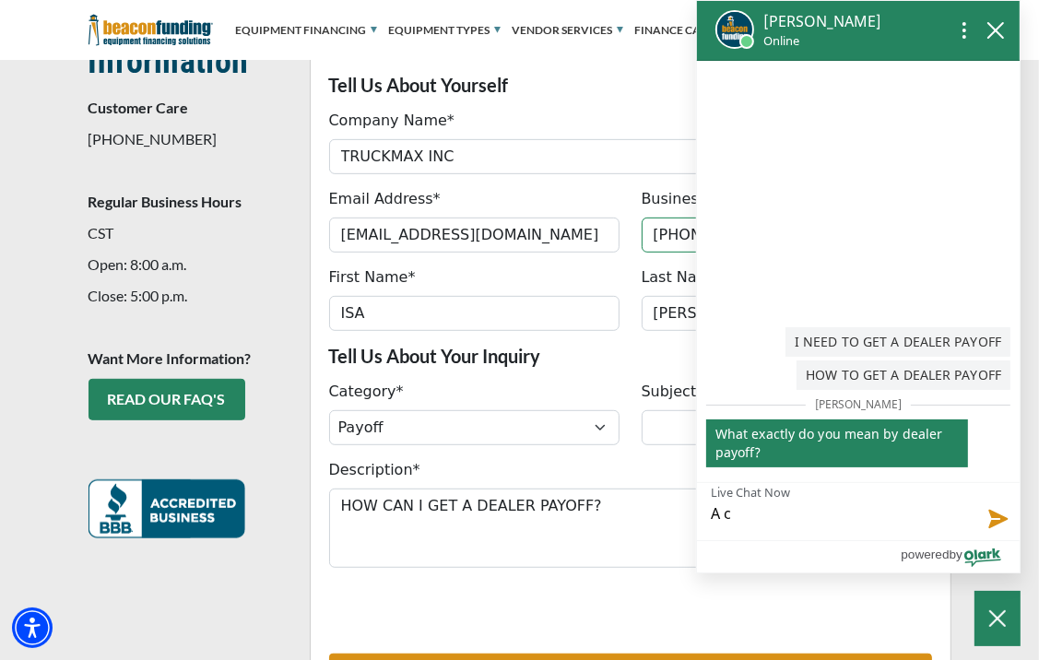
type textarea "A cu"
type textarea "A cus"
type textarea "A cust"
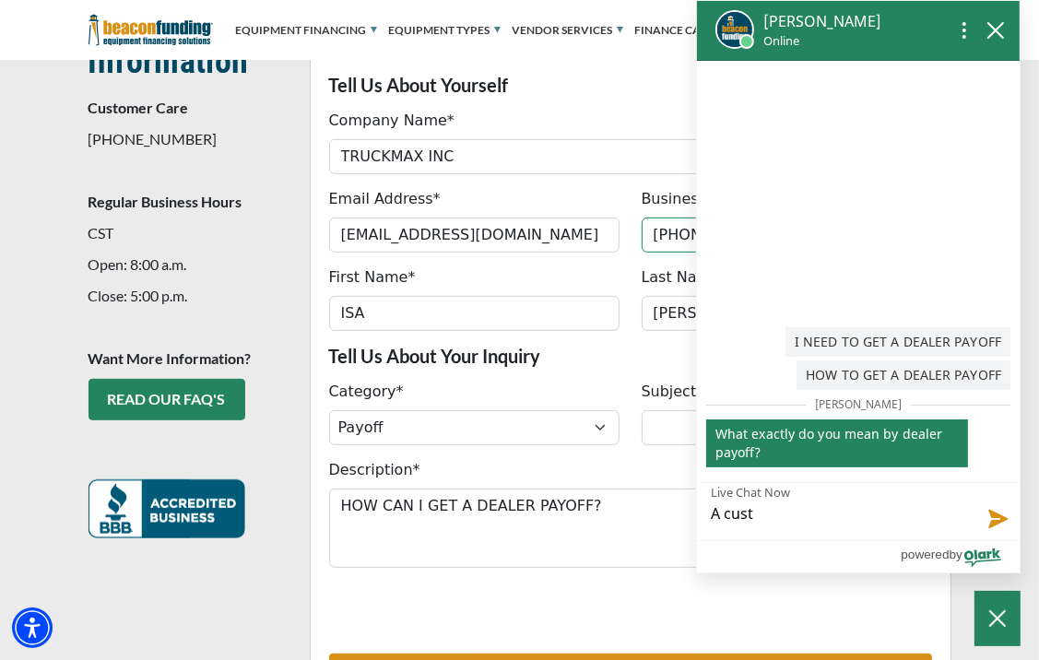
type textarea "A custo"
type textarea "A custom"
type textarea "A custome"
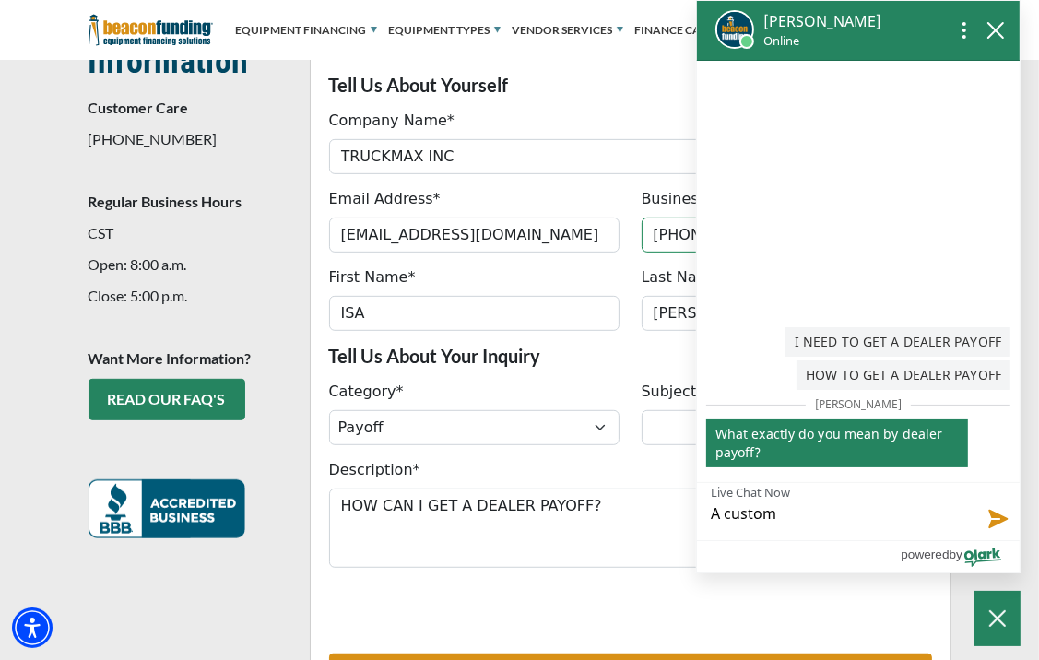
type textarea "A custome"
type textarea "A customer"
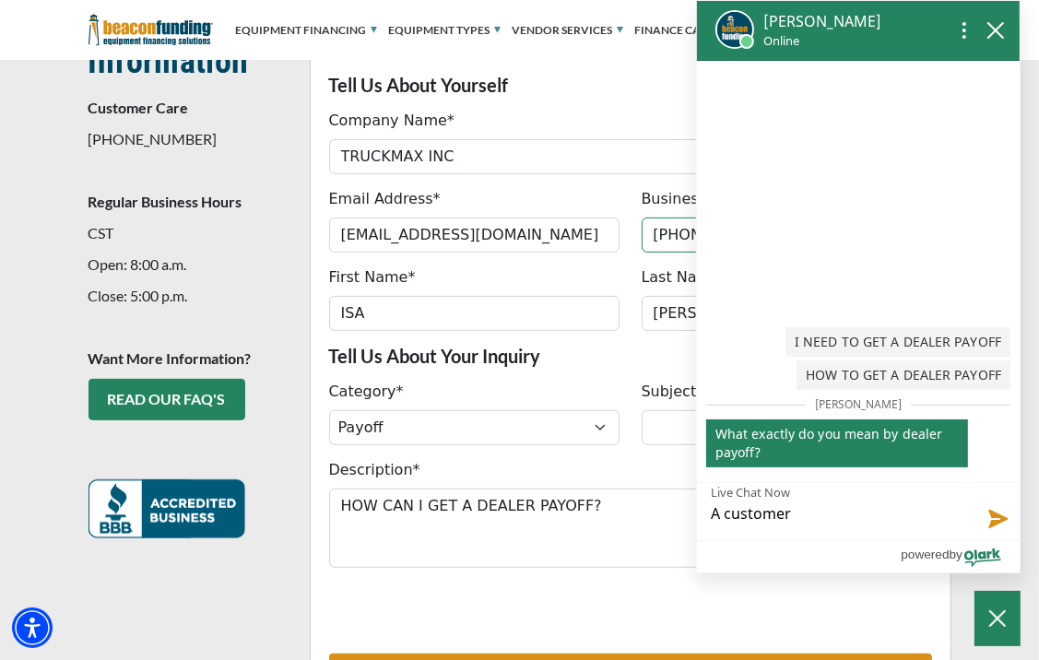
type textarea "A customer i"
type textarea "A customer is"
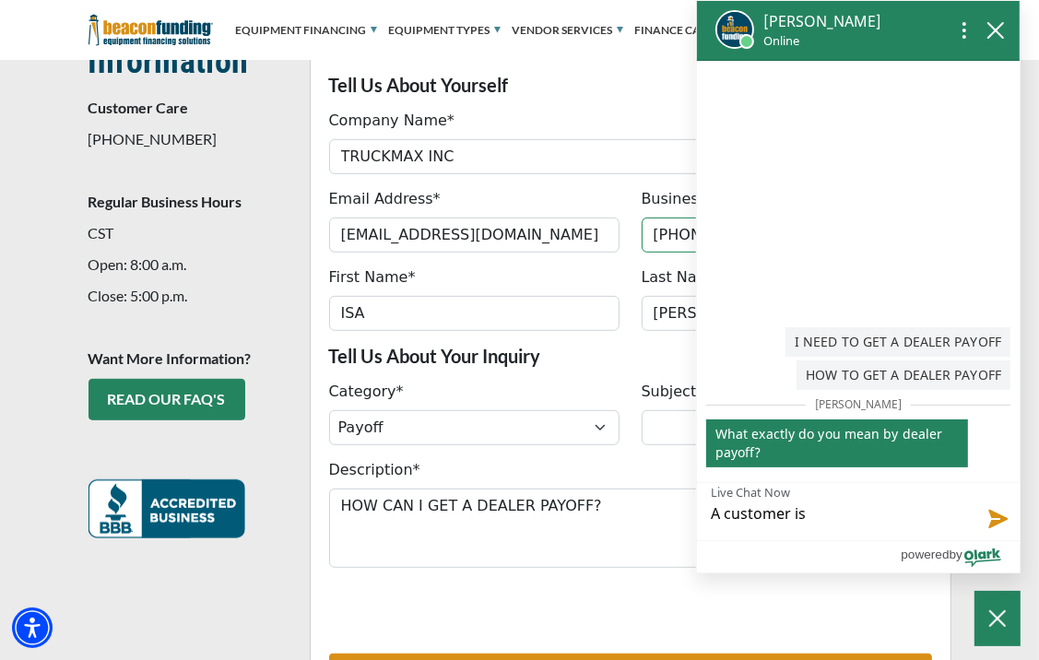
type textarea "A customer is"
type textarea "A customer is t"
type textarea "A customer is tr"
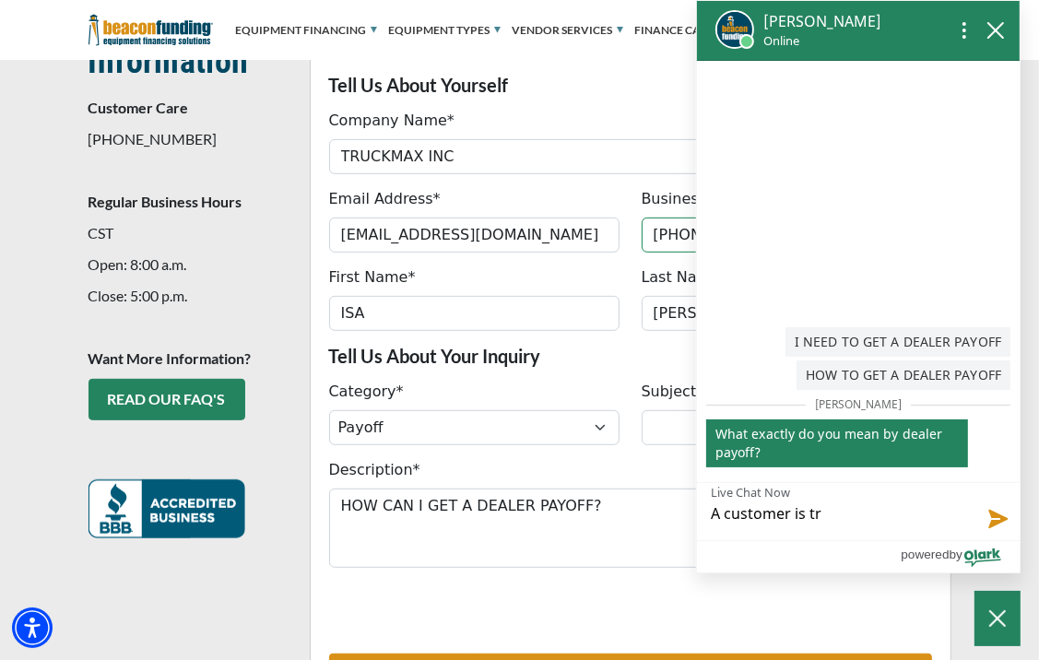
type textarea "A customer is tru"
type textarea "A customer is tr"
type textarea "A customer is t"
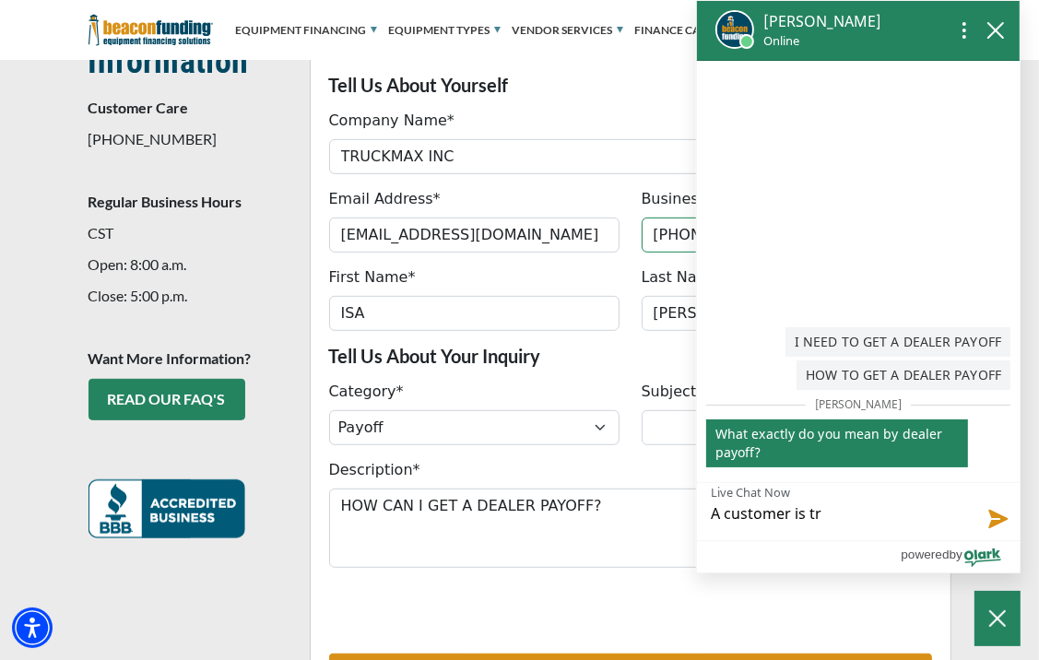
type textarea "A customer is t"
type textarea "A customer is ta"
type textarea "A customer is t"
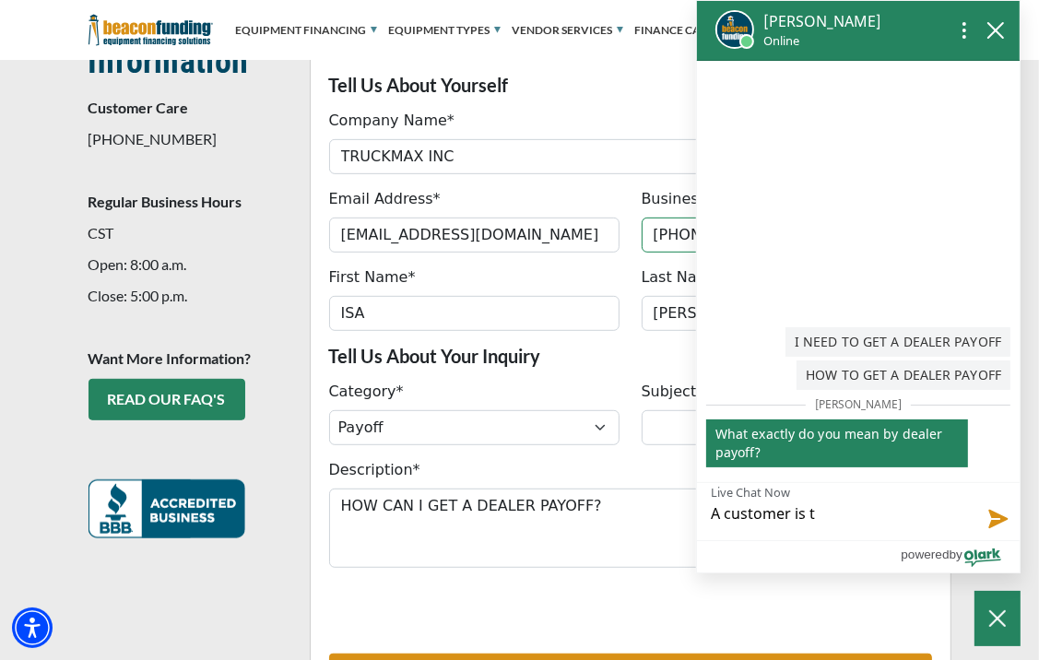
type textarea "A customer is te"
type textarea "A customer is t"
type textarea "A customer is tr"
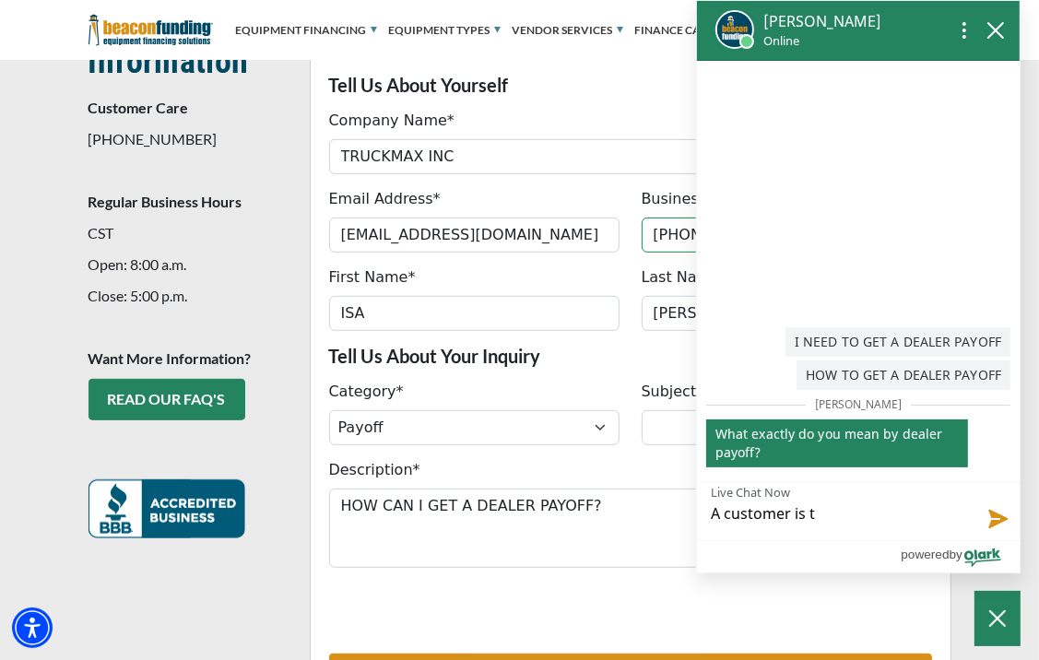
type textarea "A customer is tr"
type textarea "A customer is tra"
type textarea "A customer is trad"
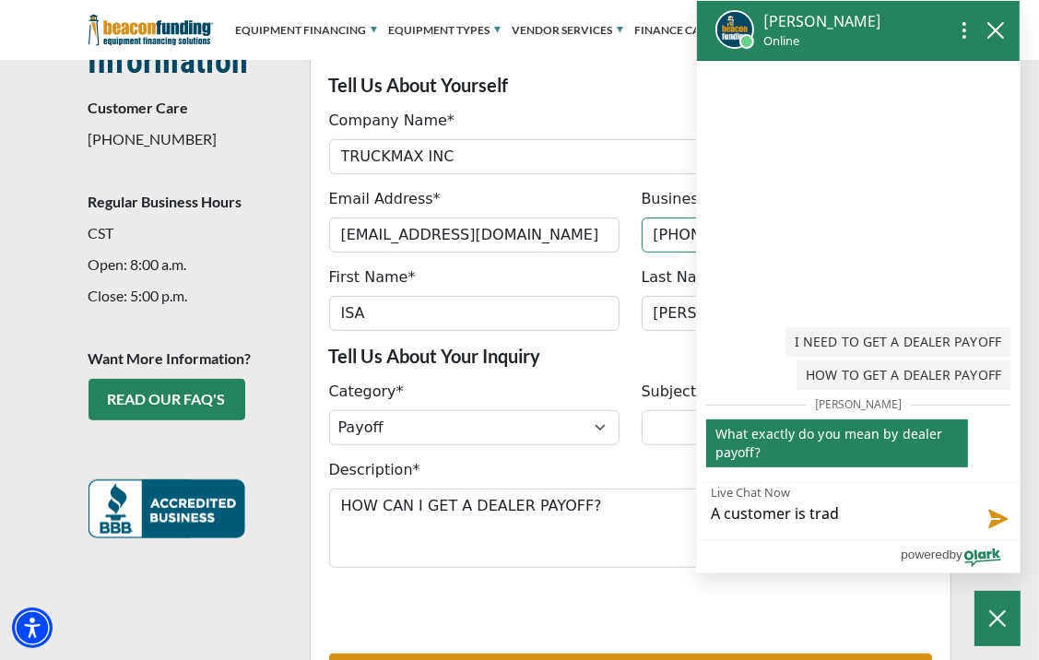
type textarea "A customer is tradi"
type textarea "A customer is tradin"
type textarea "A customer is trading"
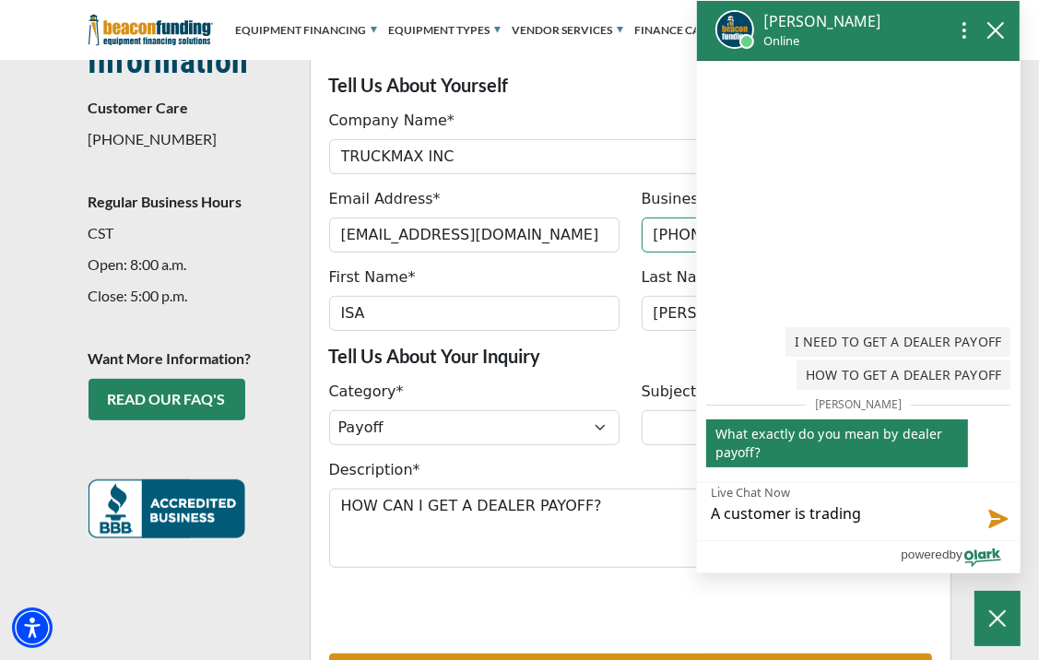
type textarea "A customer is trading"
type textarea "A customer is trading i"
type textarea "A customer is trading in"
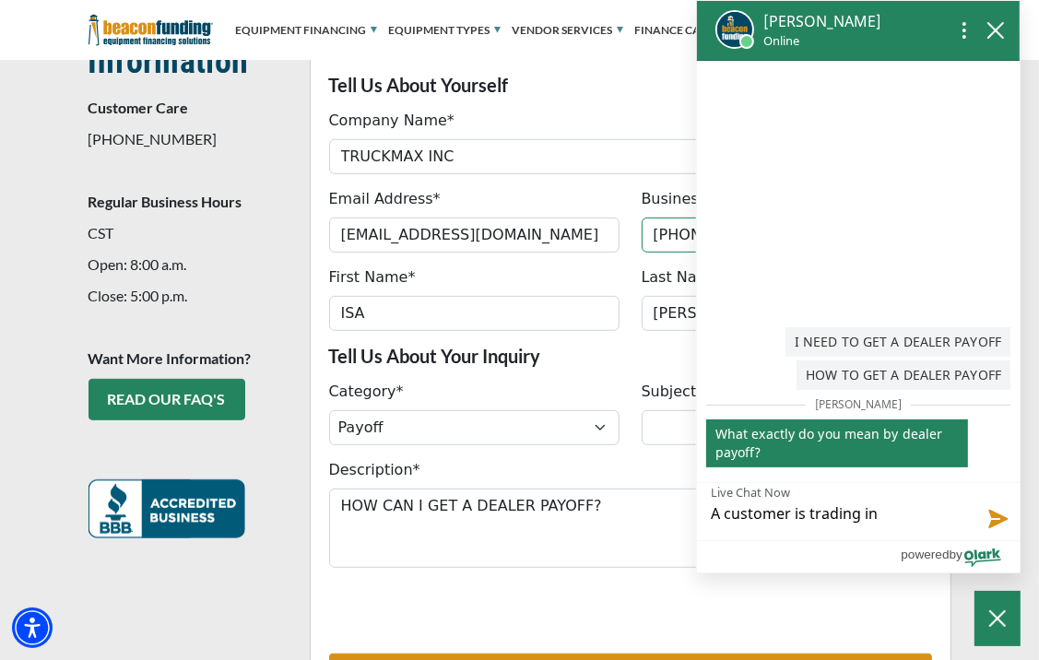
type textarea "A customer is trading in"
type textarea "A customer is trading in a"
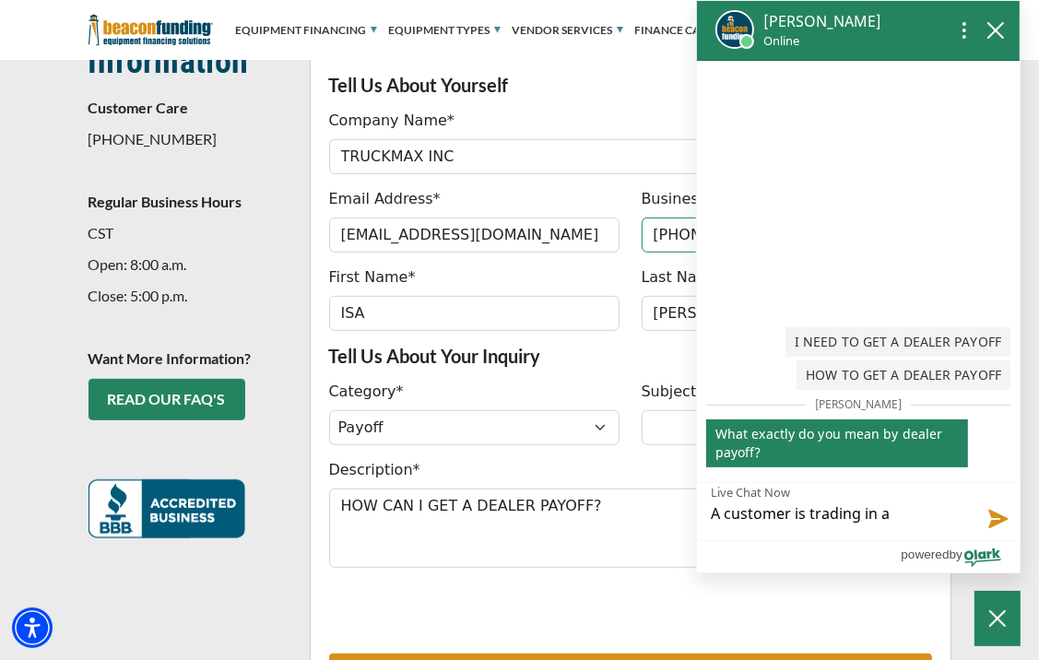
type textarea "A customer is trading in a"
type textarea "A customer is trading in a t"
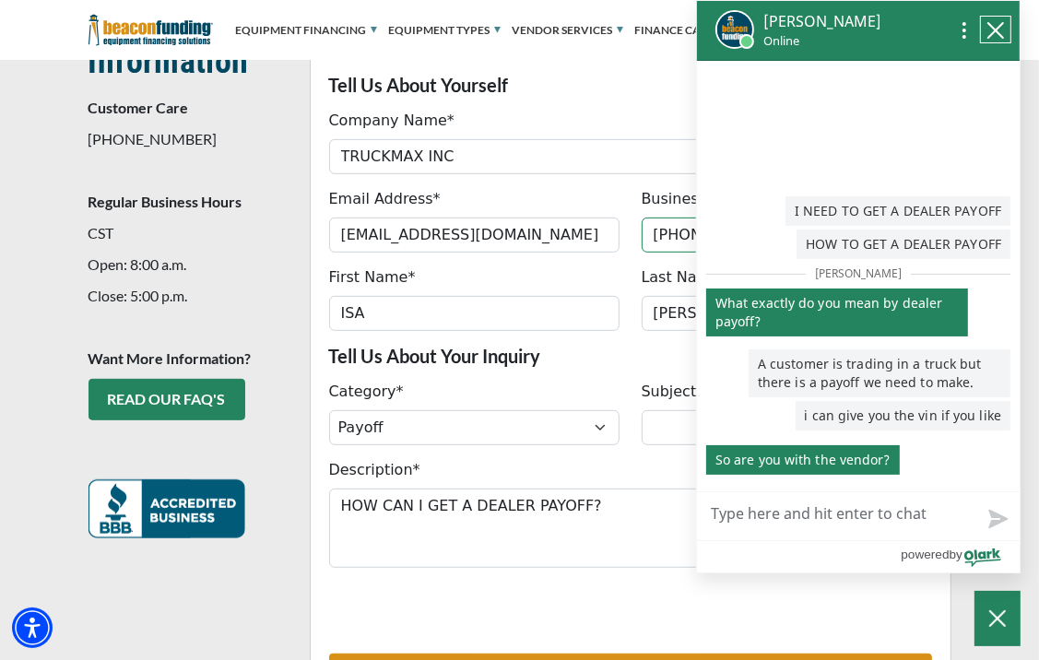
click at [1002, 30] on icon "close chatbox" at bounding box center [996, 30] width 18 height 18
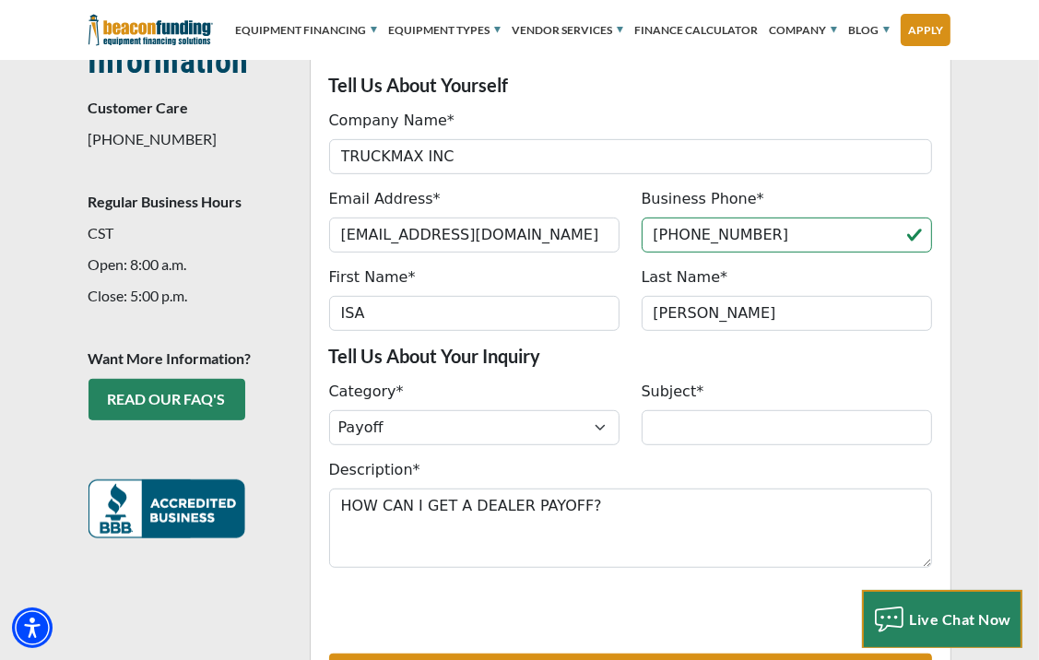
click at [922, 605] on div "Live Chat Now" at bounding box center [943, 620] width 158 height 30
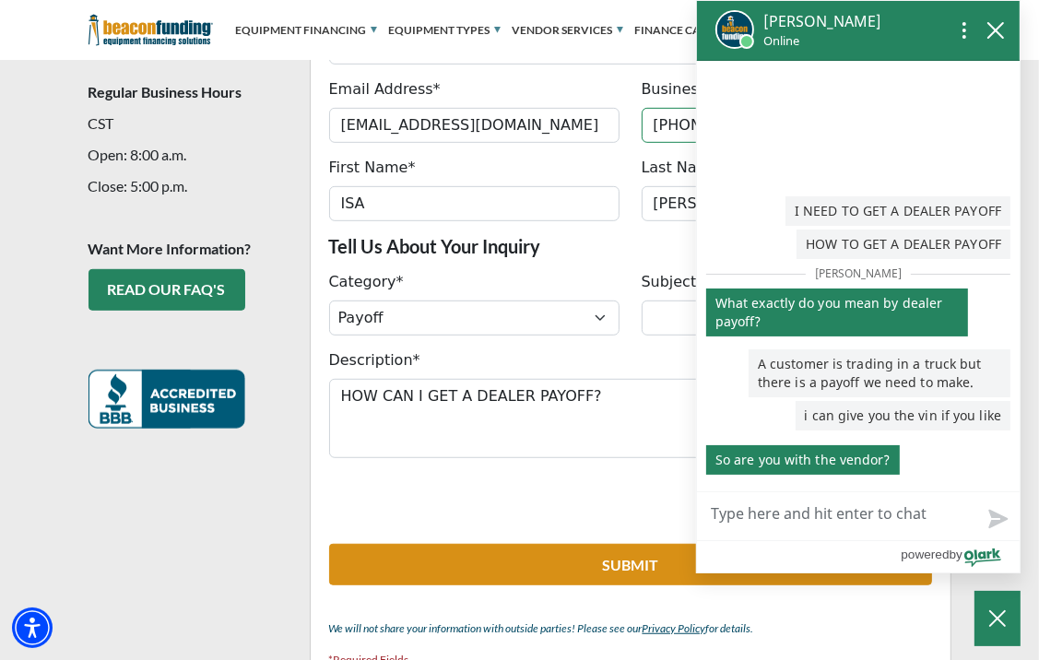
scroll to position [706, 0]
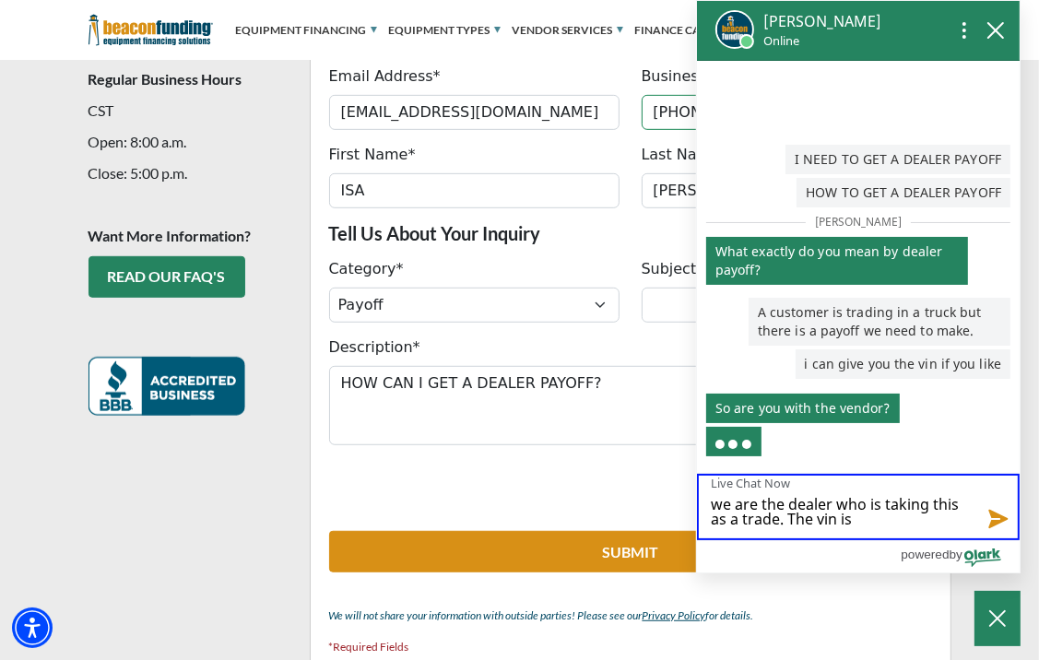
click at [857, 519] on textarea "we are the dealer who is taking this as a trade. The vin is" at bounding box center [858, 507] width 323 height 66
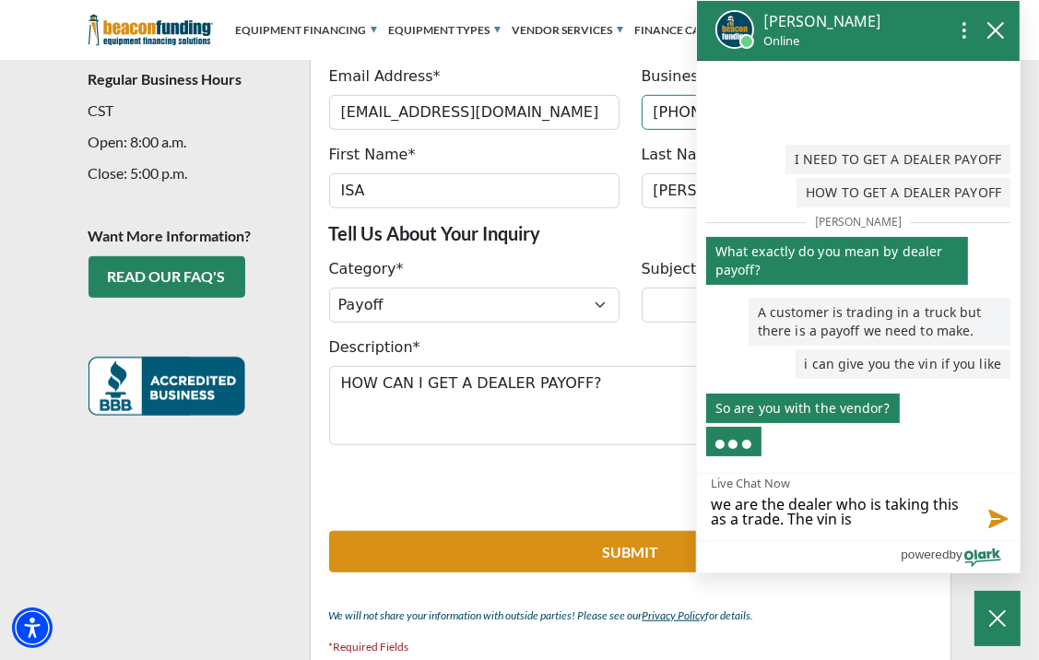
paste textarea "1NPXL49X7PD886732"
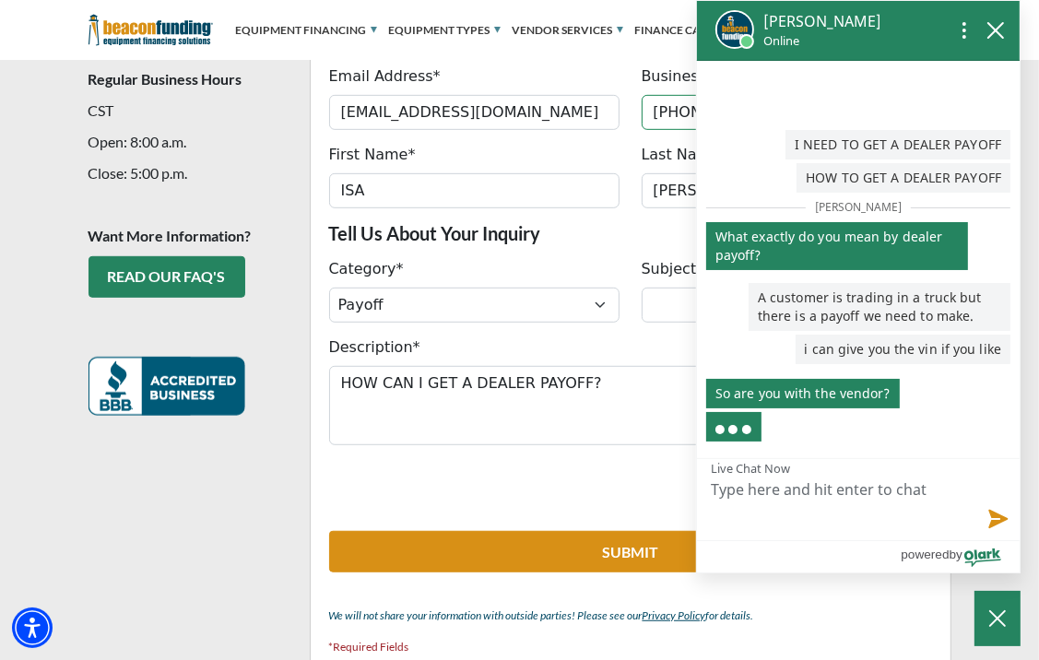
scroll to position [0, 0]
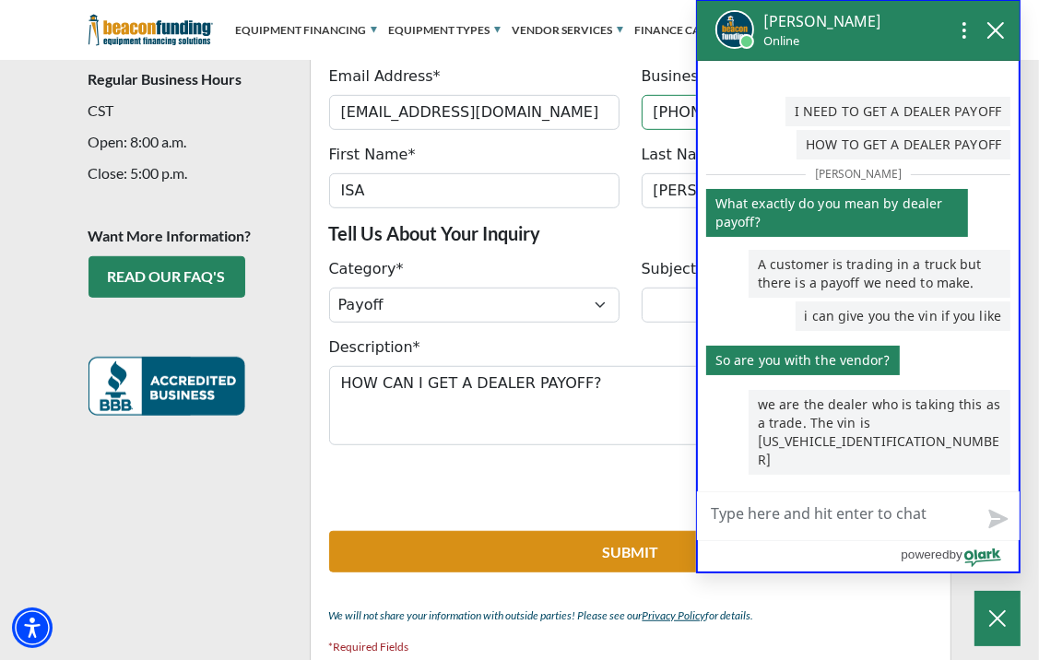
click at [746, 524] on textarea "Live Chat Now" at bounding box center [858, 516] width 323 height 48
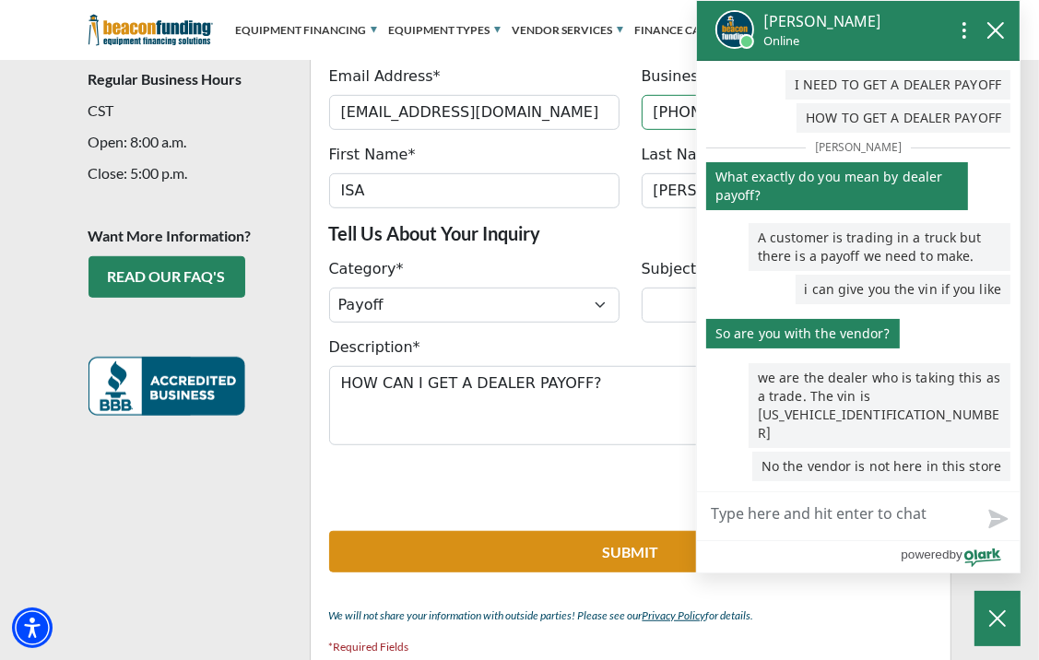
scroll to position [70, 0]
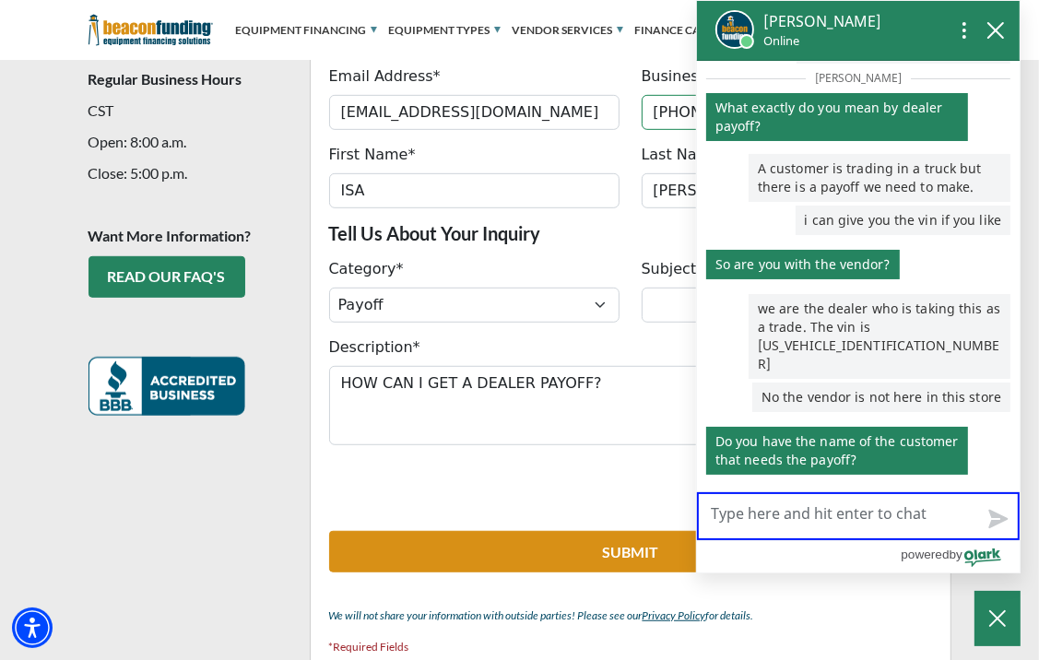
paste textarea "THE CAR STORE OF WEST ORANGE INC"
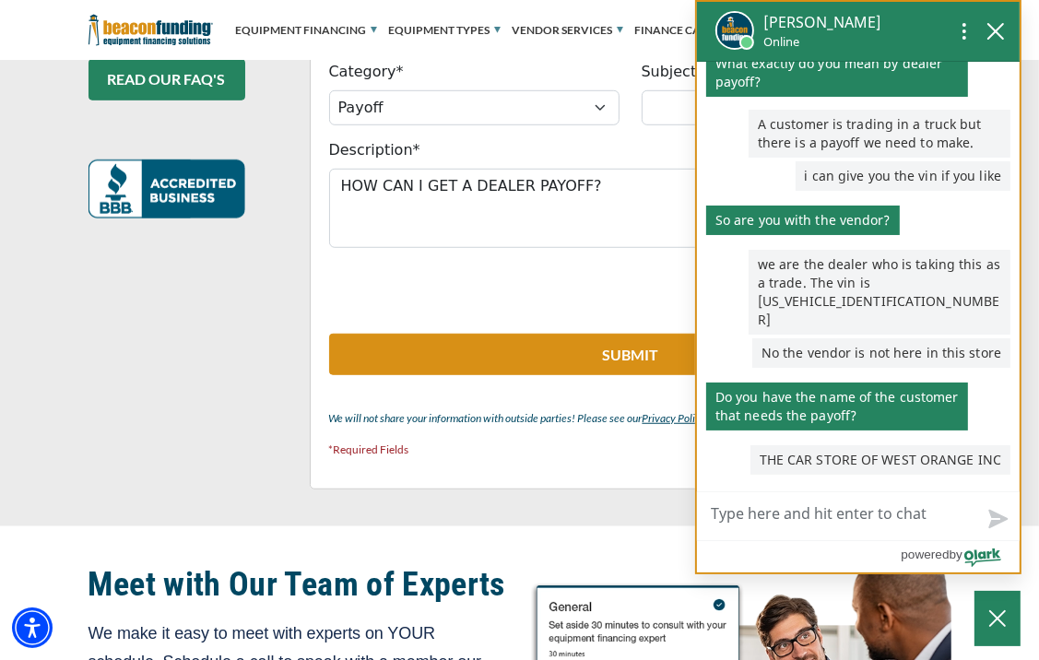
scroll to position [891, 0]
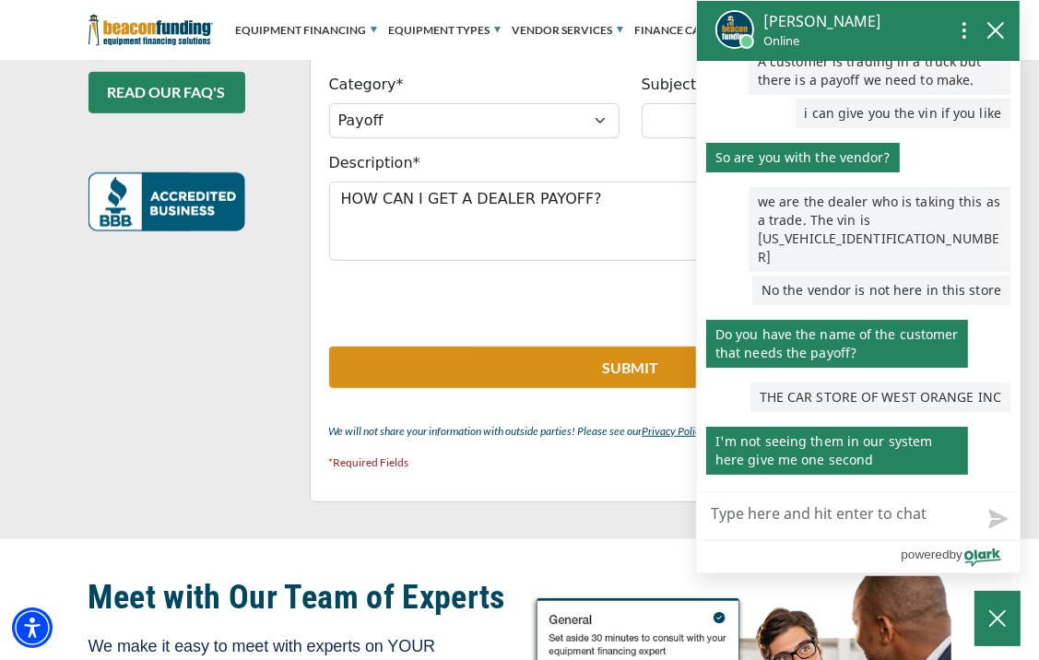
click at [779, 512] on textarea "Live Chat Now" at bounding box center [858, 516] width 323 height 48
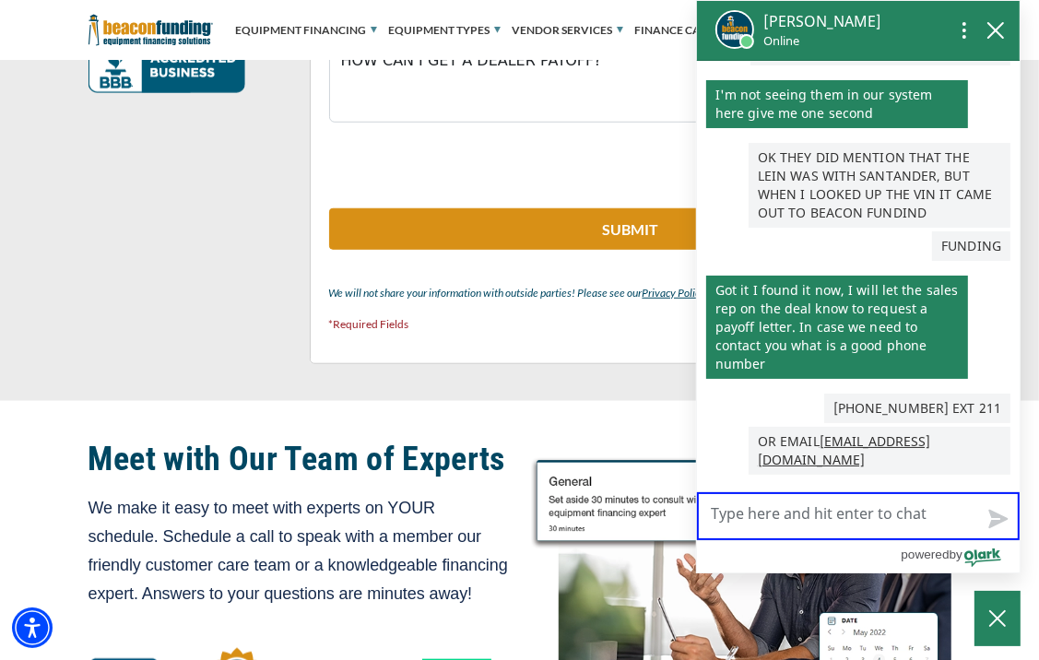
scroll to position [1014, 0]
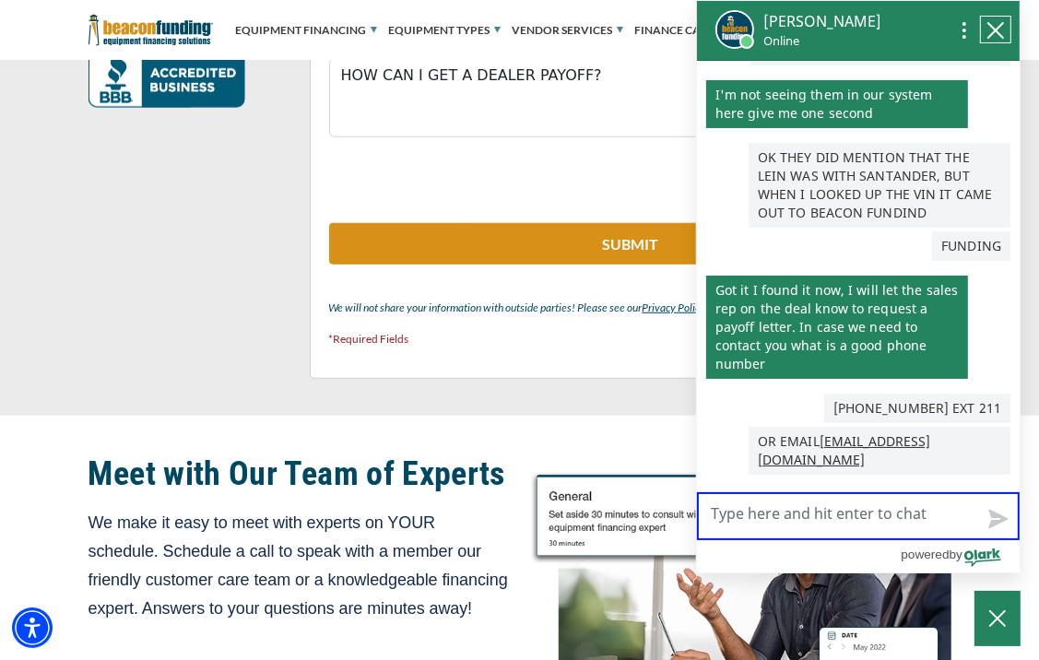
click at [996, 21] on icon "close chatbox" at bounding box center [996, 30] width 18 height 18
